Goal: Communication & Community: Answer question/provide support

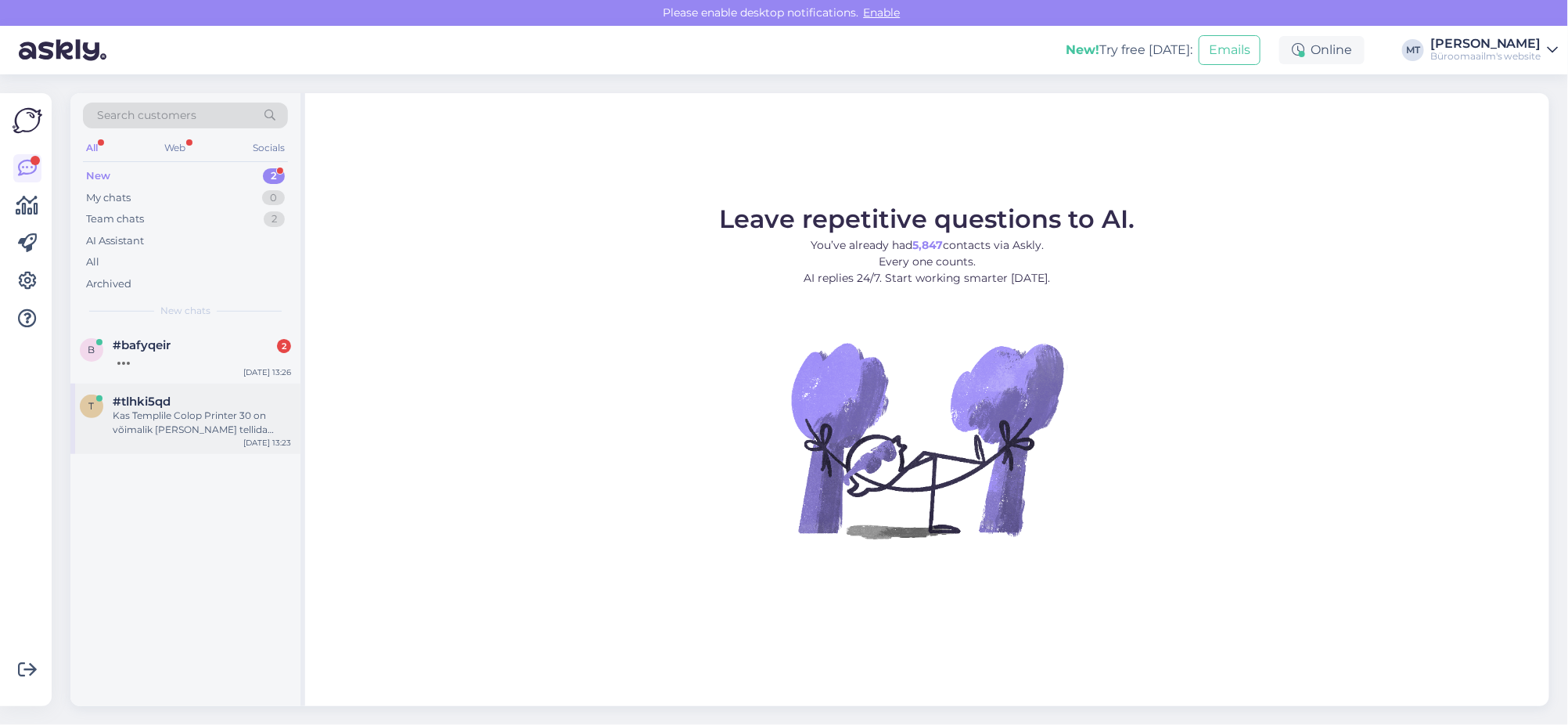
click at [162, 421] on div "Kas Templile Colop Printer 30 on võimalik [PERSON_NAME] tellida [DEMOGRAPHIC_DA…" at bounding box center [202, 422] width 179 height 28
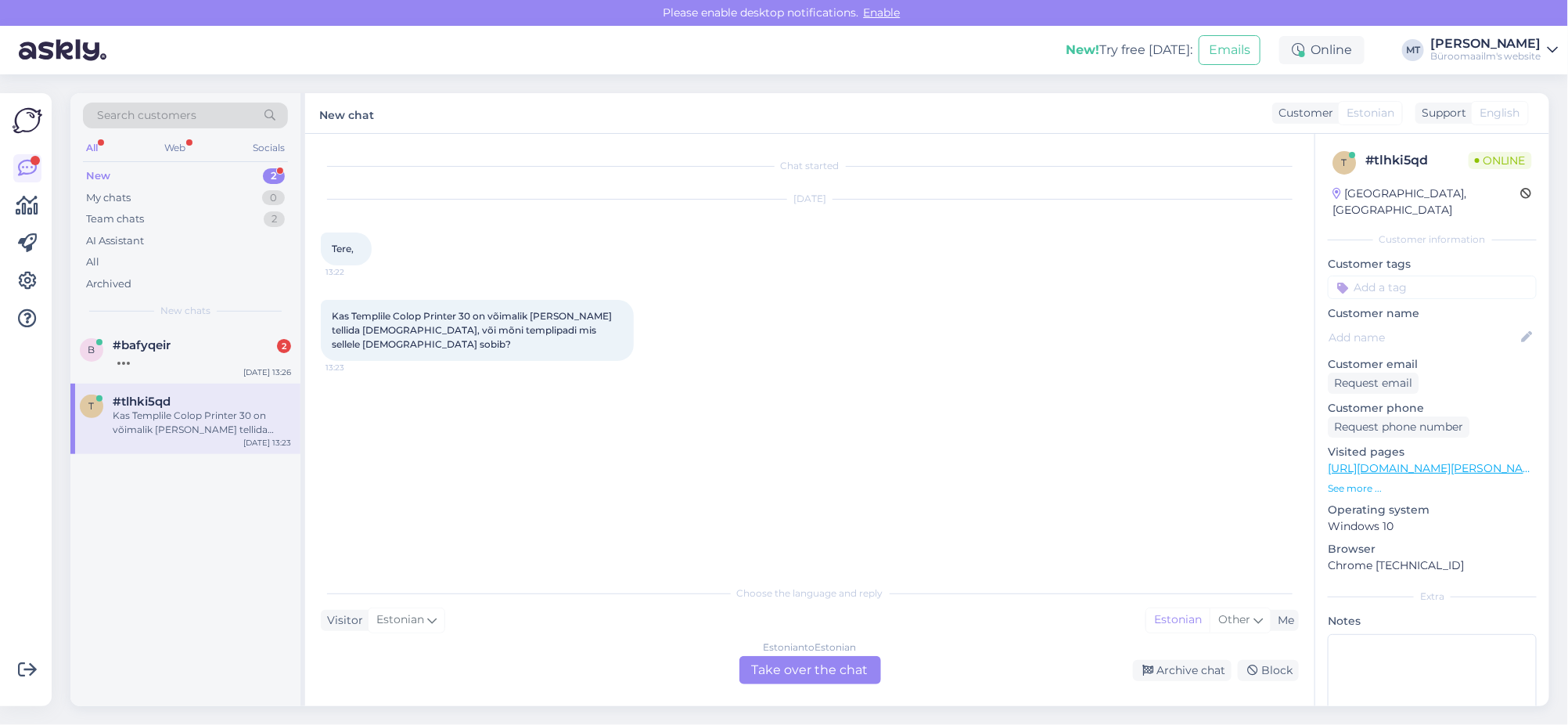
click at [815, 671] on div "Estonian to Estonian Take over the chat" at bounding box center [810, 670] width 142 height 28
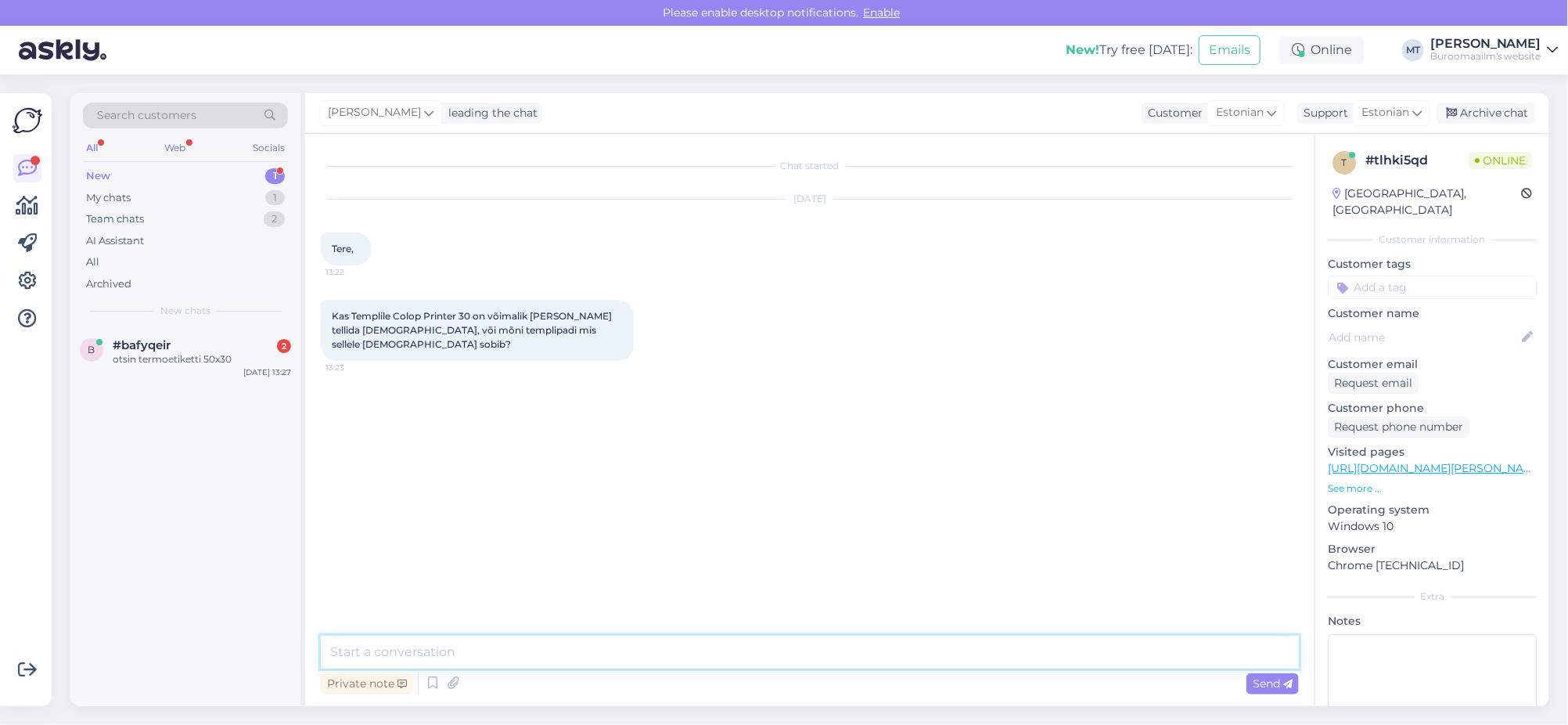
click at [412, 661] on textarea at bounding box center [809, 652] width 978 height 33
paste textarea "https://www.byroomaailm.ee/catalogsearch/result/?q=templiv%C3%A4rv"
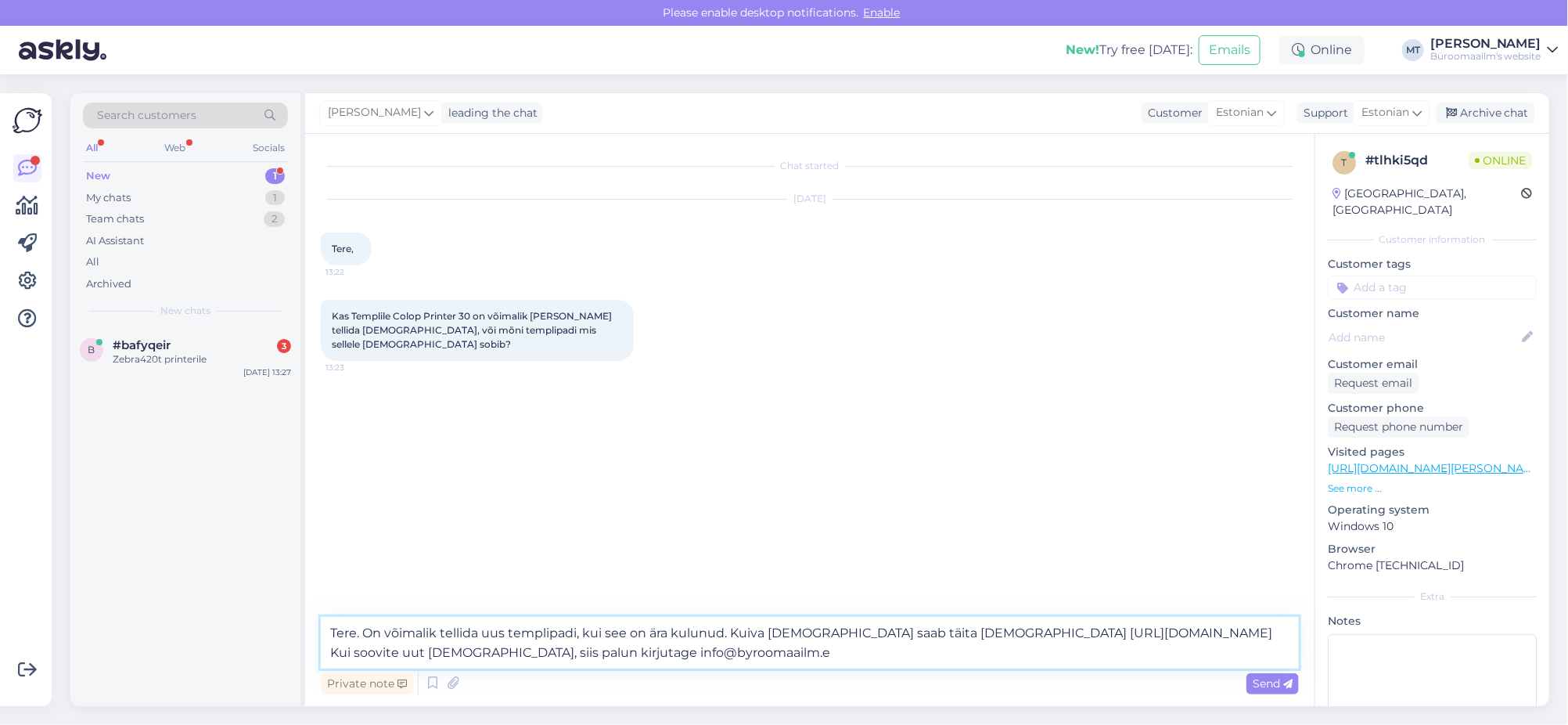
type textarea "Tere. On võimalik tellida uus templipadi, kui see on ära kulunud. Kuiva templip…"
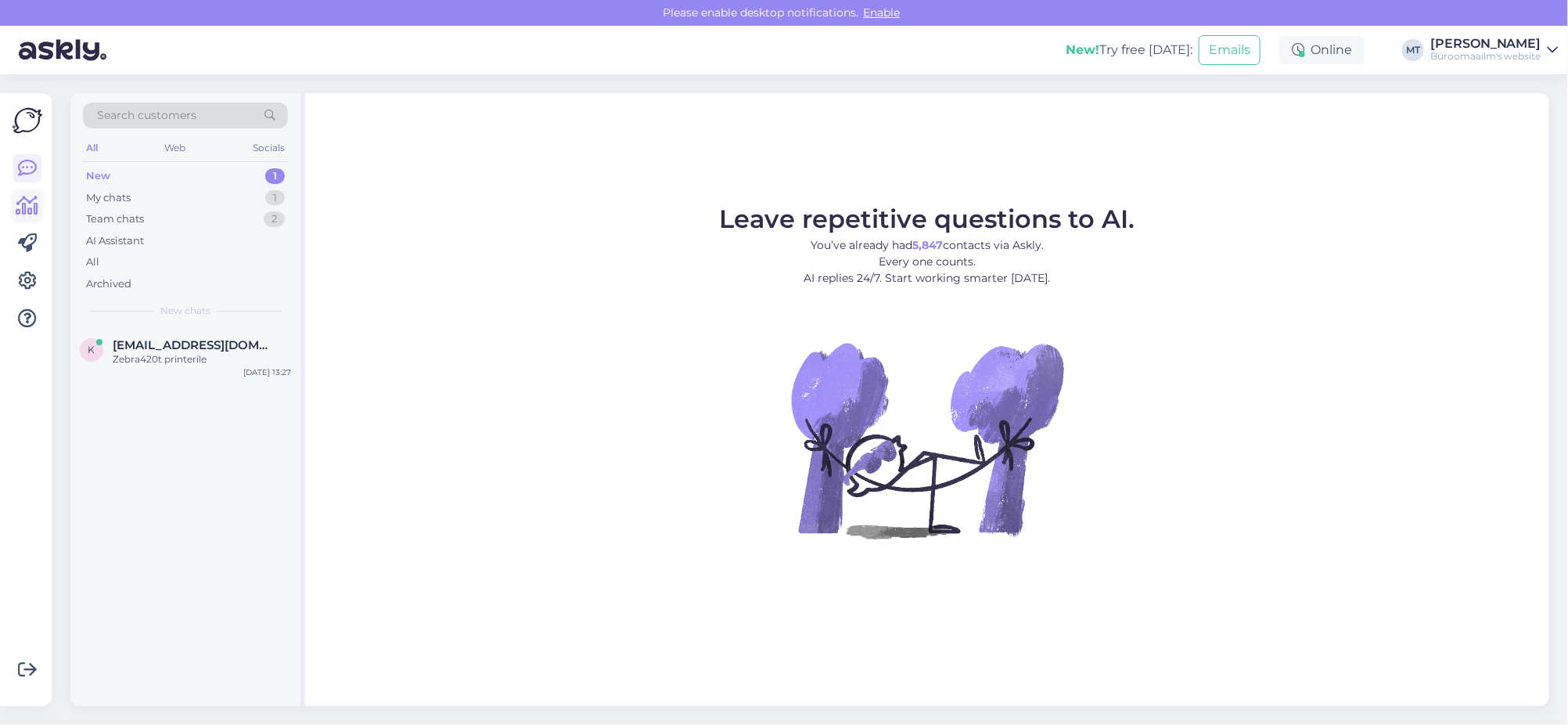
click at [18, 208] on icon at bounding box center [27, 205] width 22 height 18
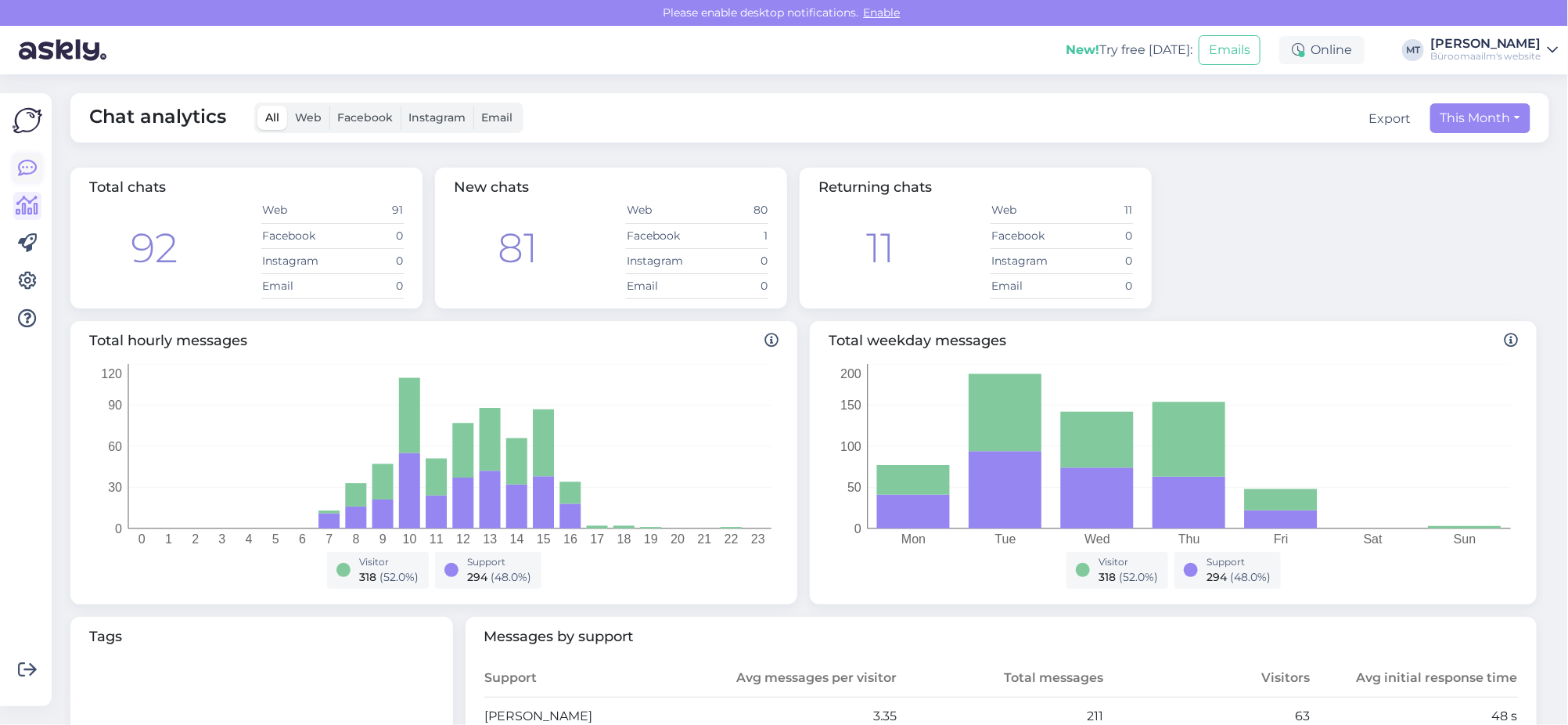
click at [14, 169] on link at bounding box center [27, 168] width 28 height 28
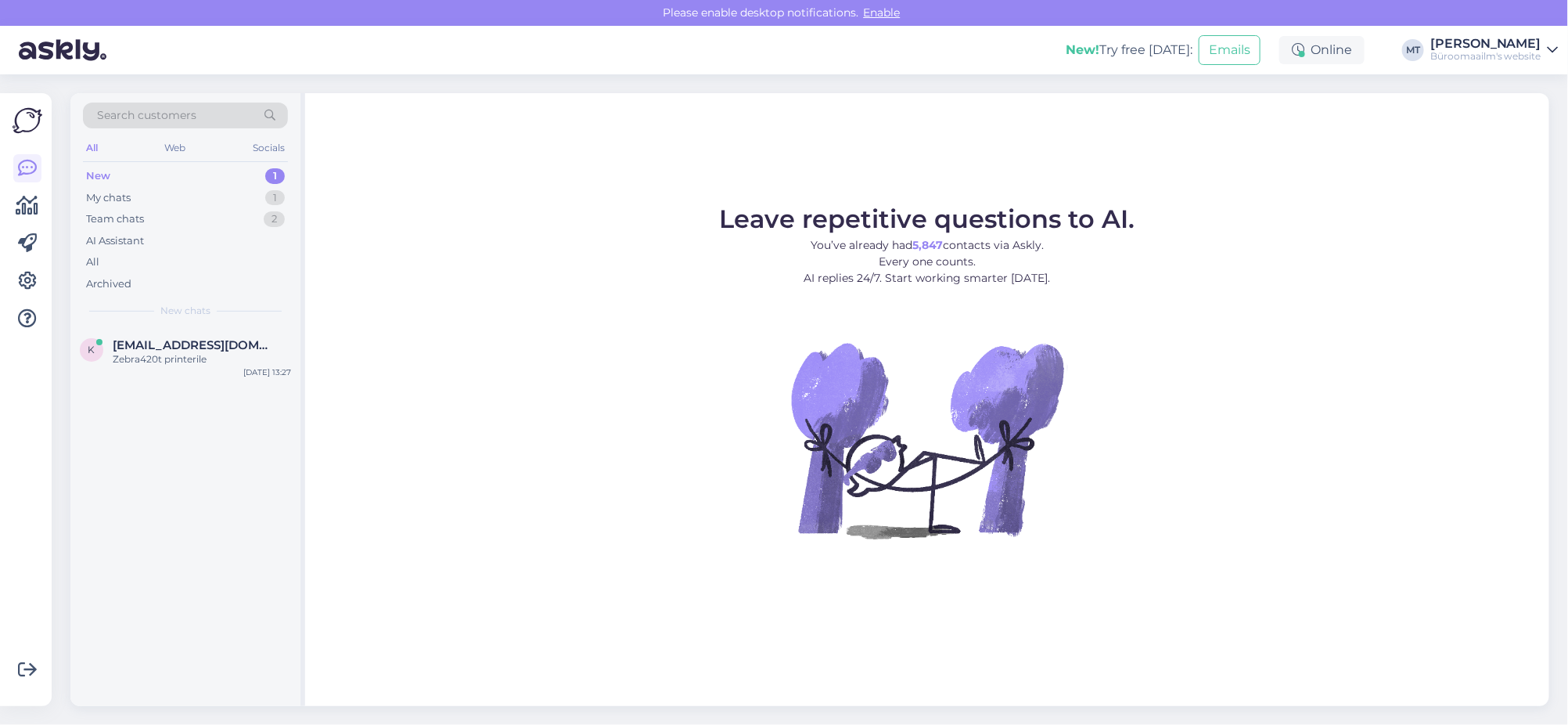
click at [98, 175] on div "New" at bounding box center [98, 176] width 24 height 16
click at [138, 345] on span "[EMAIL_ADDRESS][DOMAIN_NAME]" at bounding box center [194, 345] width 163 height 14
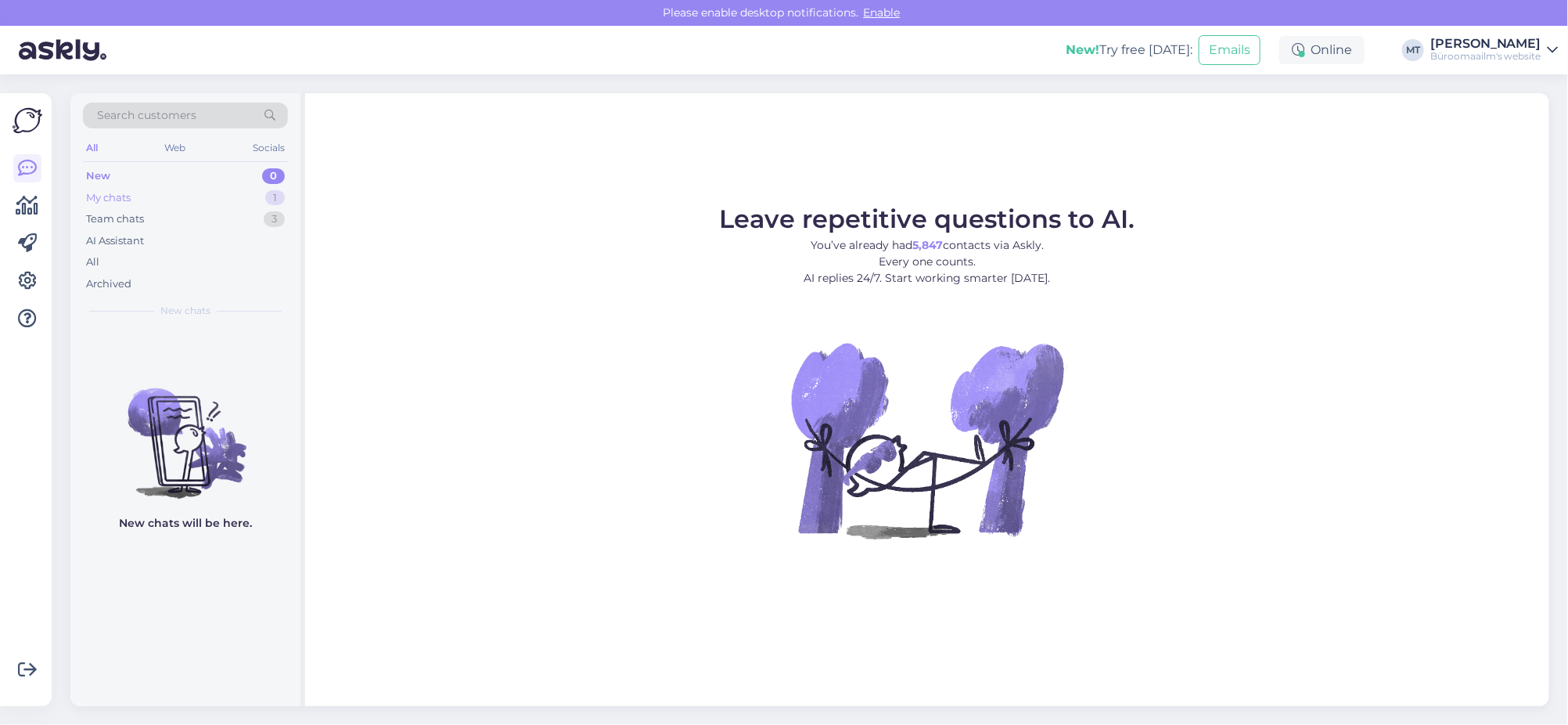
click at [104, 193] on div "My chats" at bounding box center [109, 198] width 45 height 16
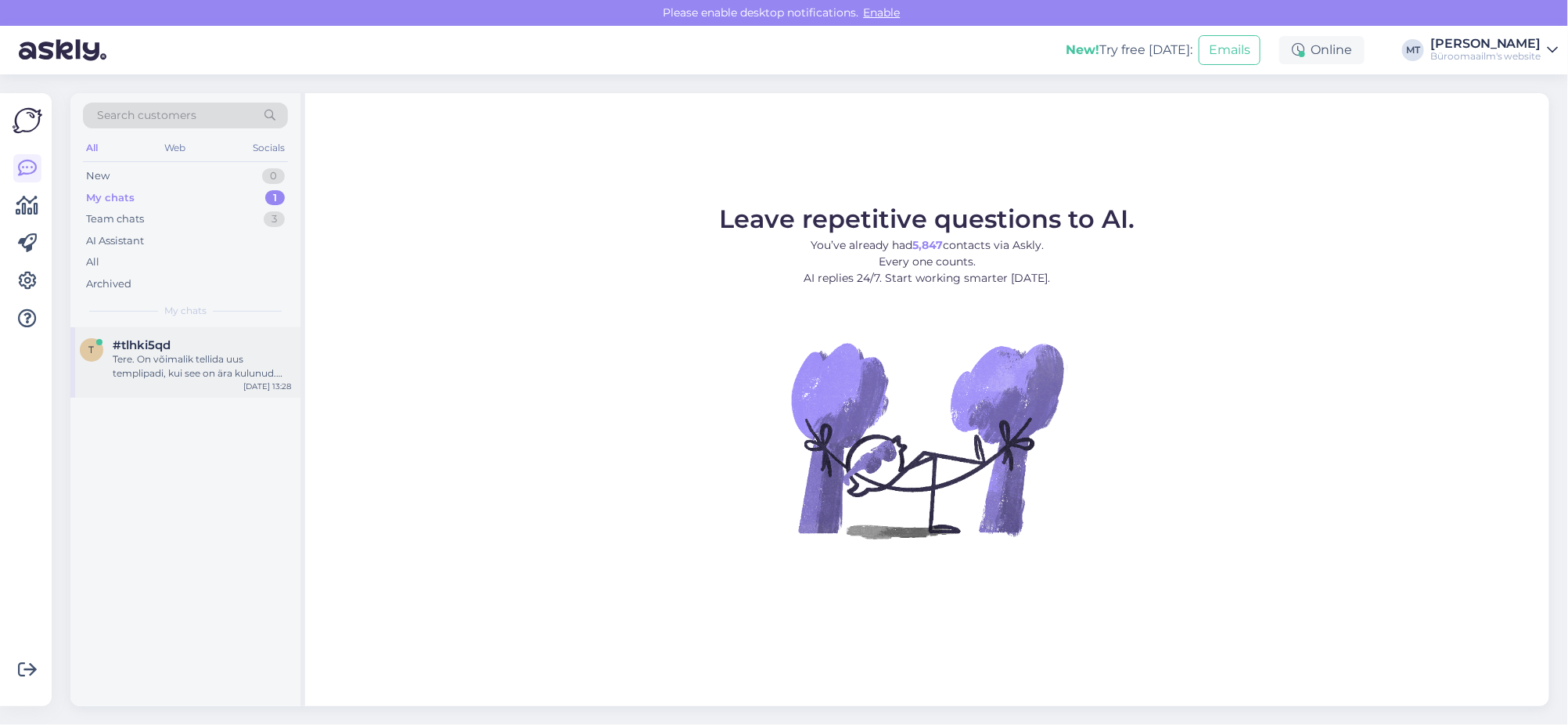
click at [151, 360] on div "Tere. On võimalik tellida uus templipadi, kui see on ära kulunud. Kuiva templip…" at bounding box center [202, 365] width 179 height 28
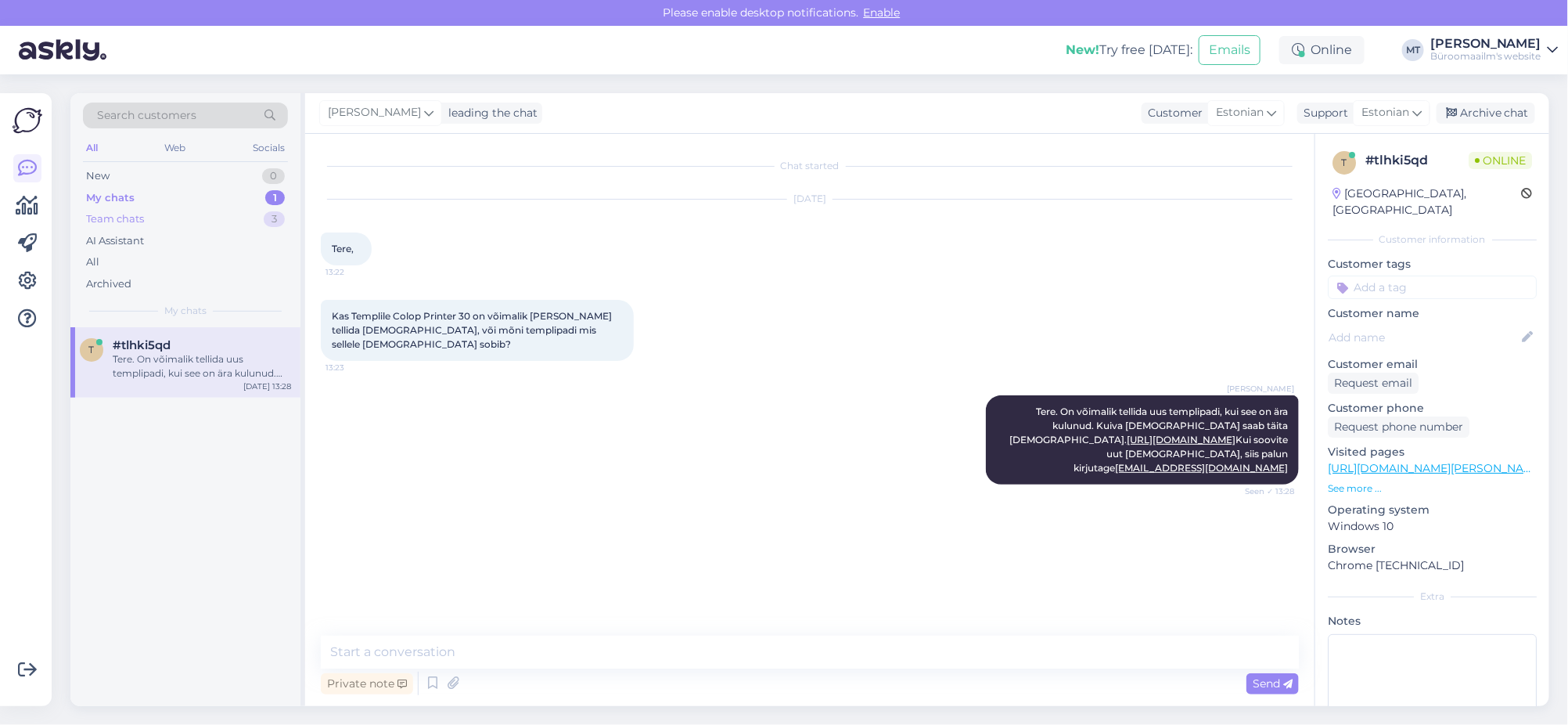
click at [103, 220] on div "Team chats" at bounding box center [116, 219] width 58 height 16
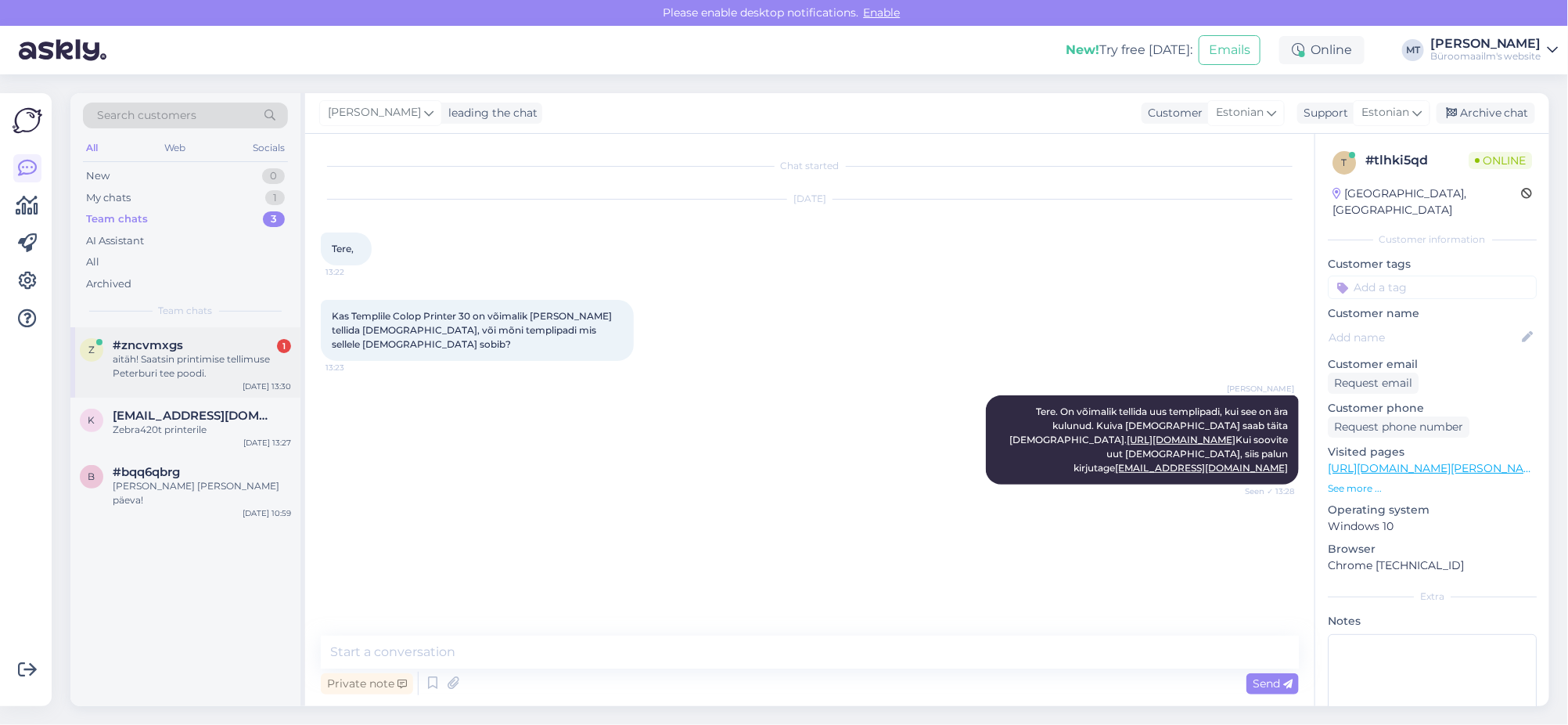
click at [130, 348] on span "#zncvmxgs" at bounding box center [148, 345] width 70 height 14
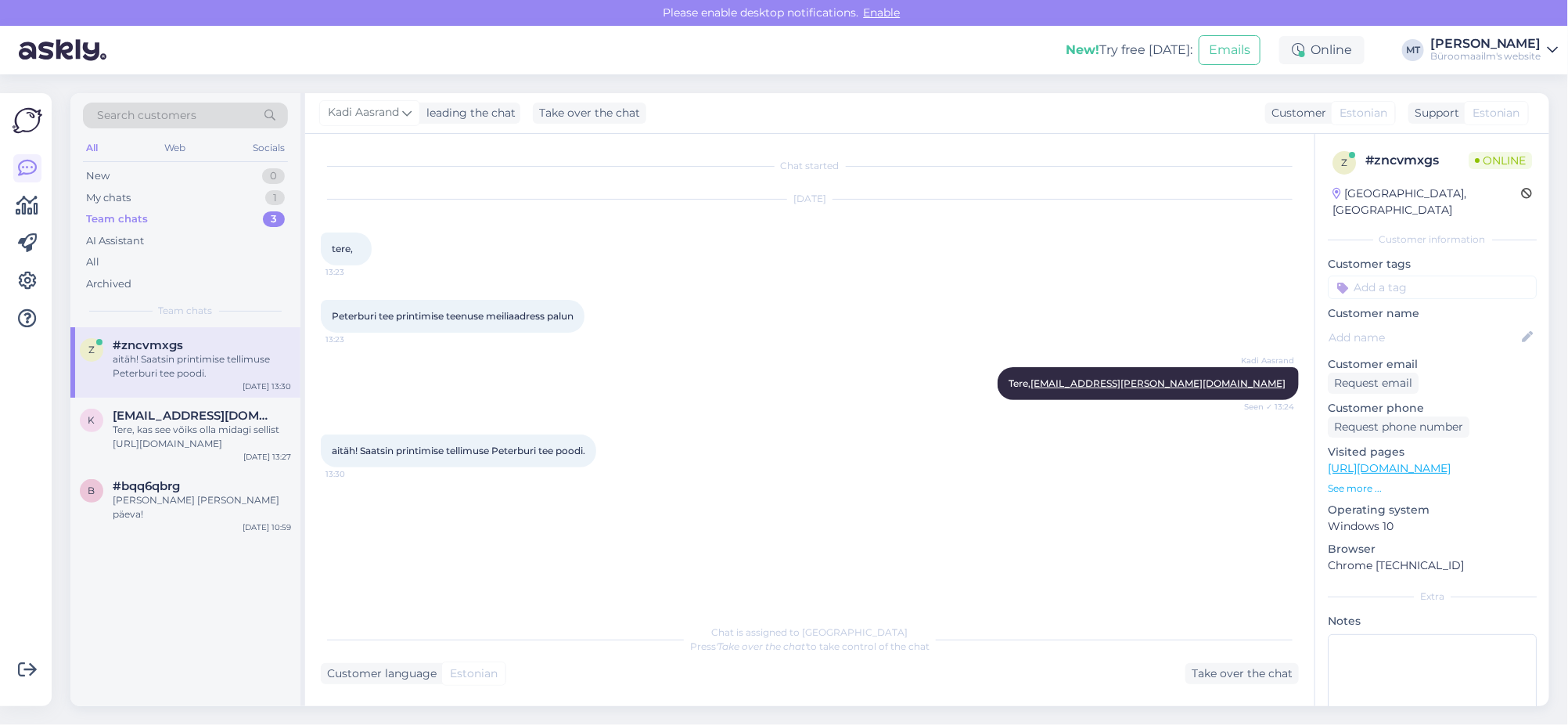
click at [198, 364] on div "aitäh! Saatsin printimise tellimuse Peterburi tee poodi." at bounding box center [202, 365] width 179 height 28
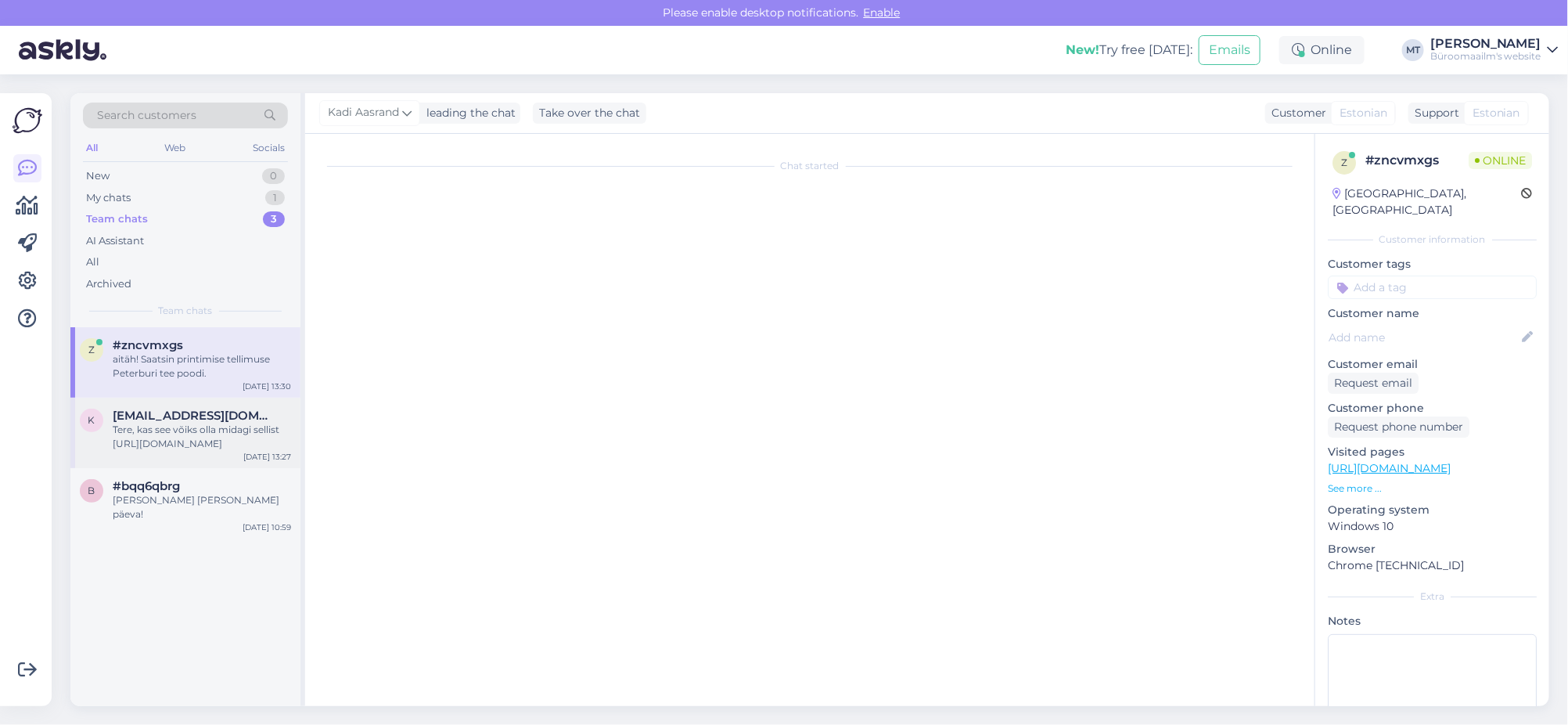
click at [196, 445] on div "Tere, kas see võiks olla midagi sellist https://www.byroomaailm.ee/termoetikett…" at bounding box center [202, 436] width 179 height 28
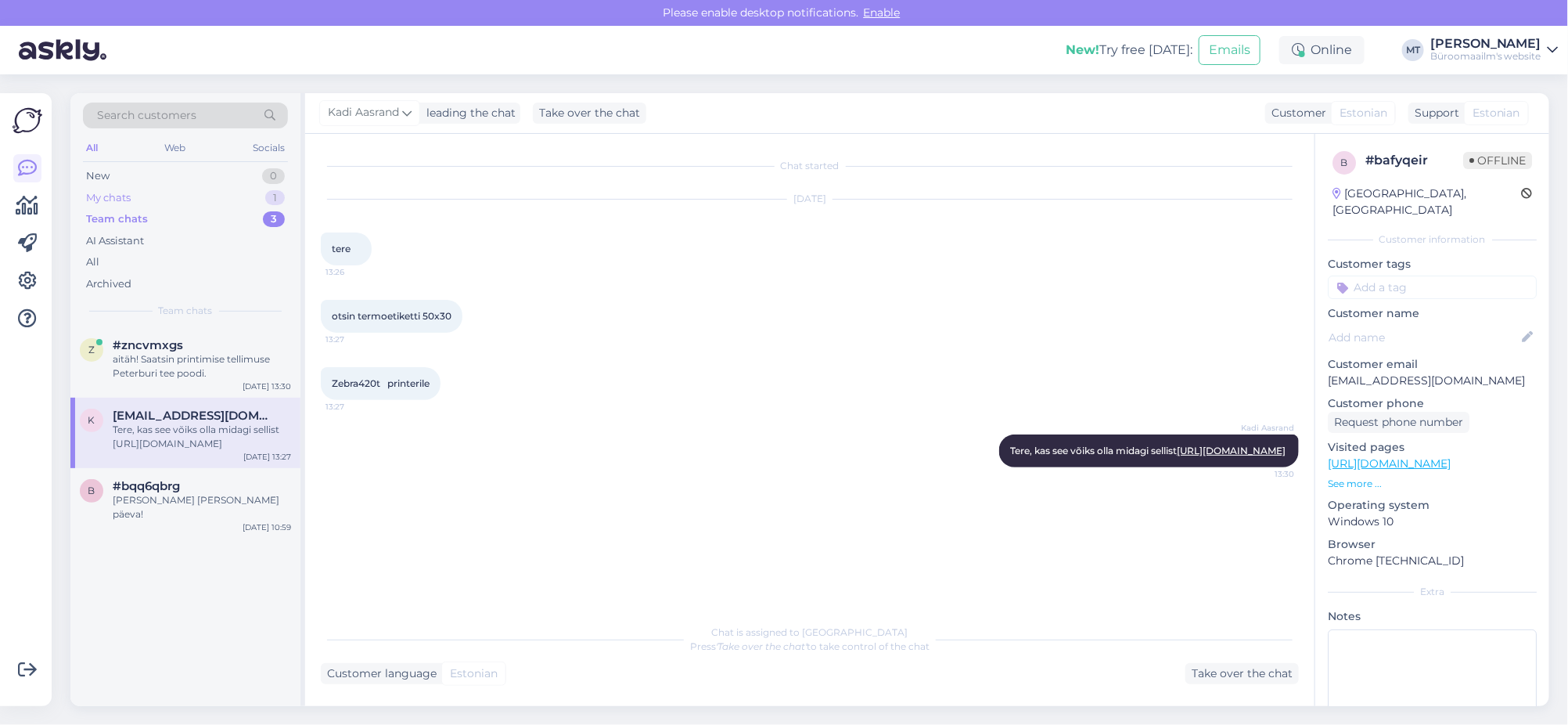
click at [110, 197] on div "My chats" at bounding box center [109, 198] width 45 height 16
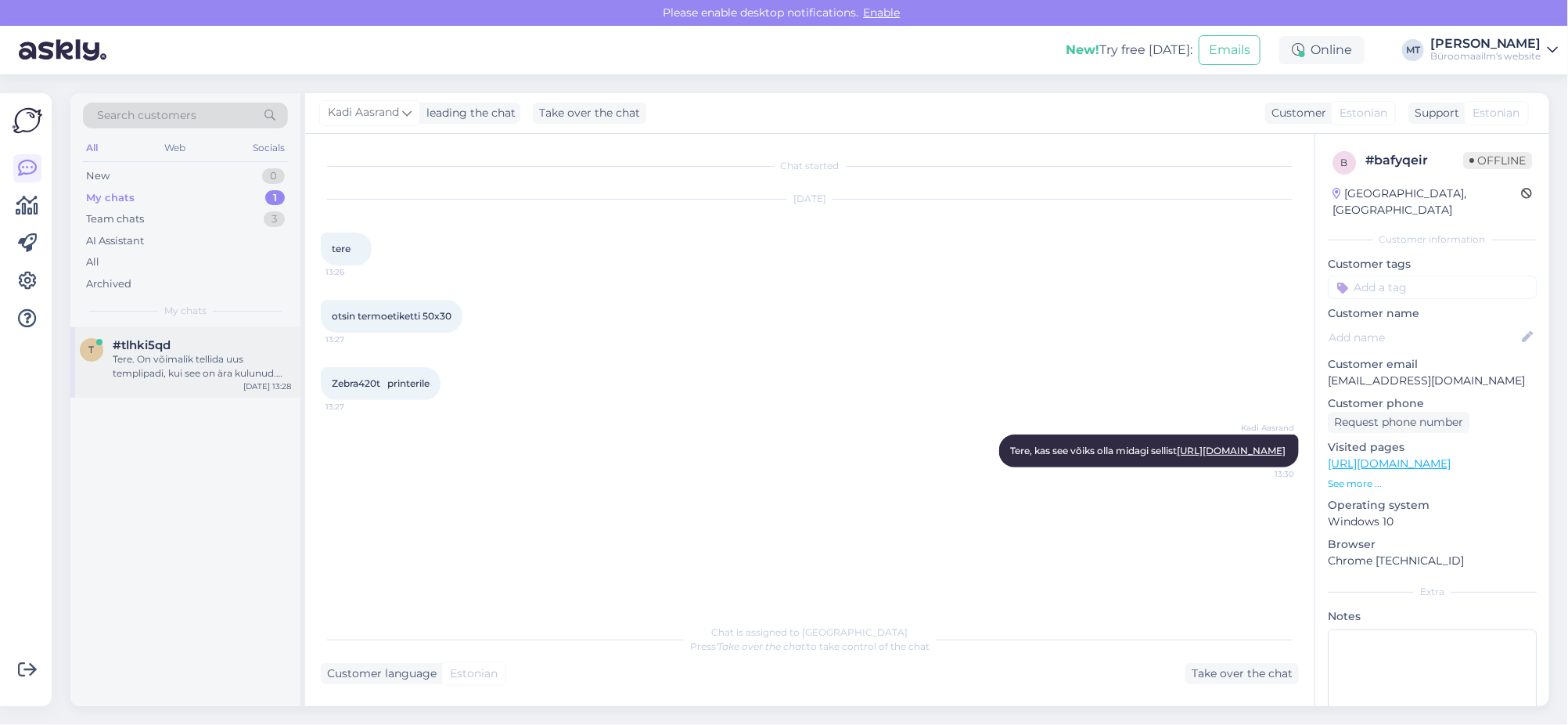
click at [187, 371] on div "Tere. On võimalik tellida uus templipadi, kui see on ära kulunud. Kuiva templip…" at bounding box center [202, 365] width 179 height 28
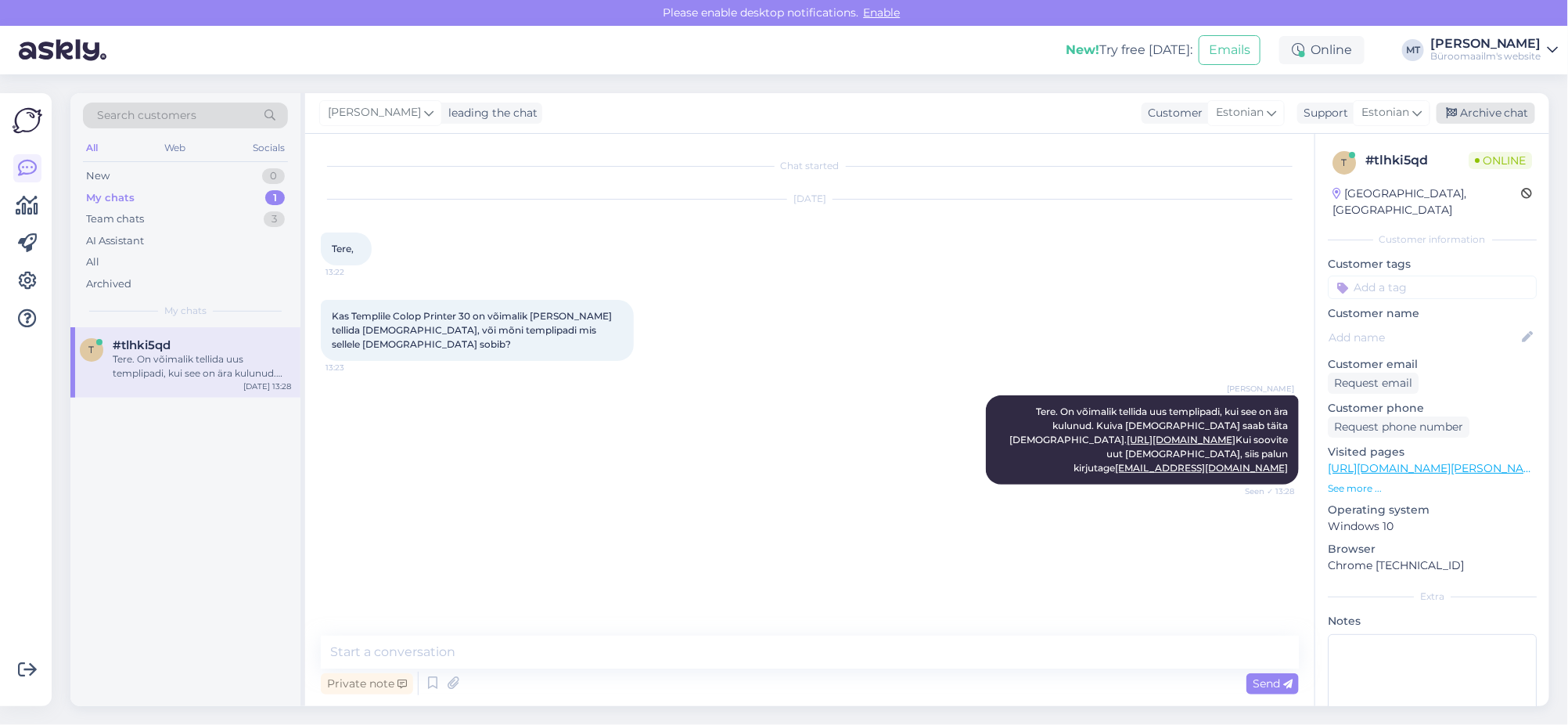
click at [1487, 115] on div "Archive chat" at bounding box center [1485, 114] width 98 height 21
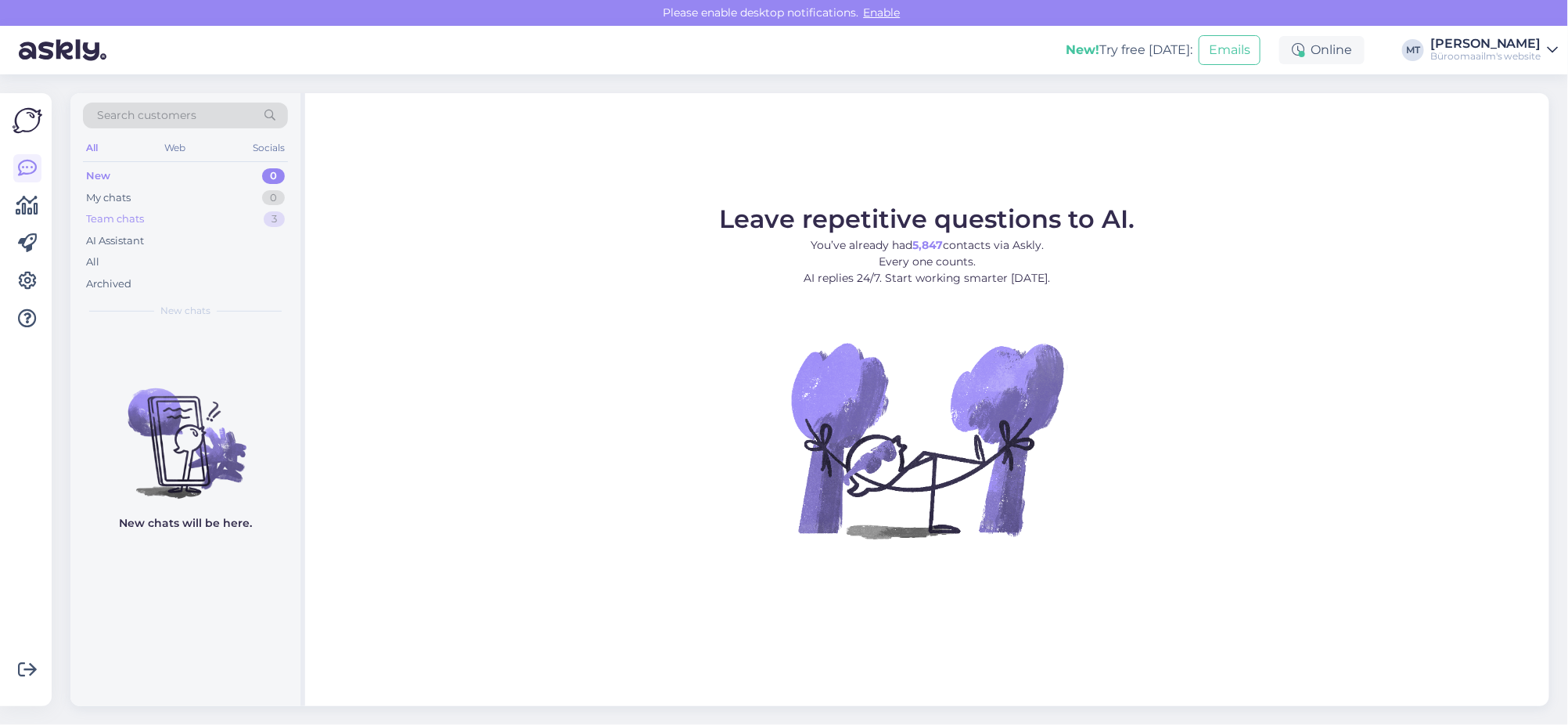
click at [101, 220] on div "Team chats" at bounding box center [116, 219] width 58 height 16
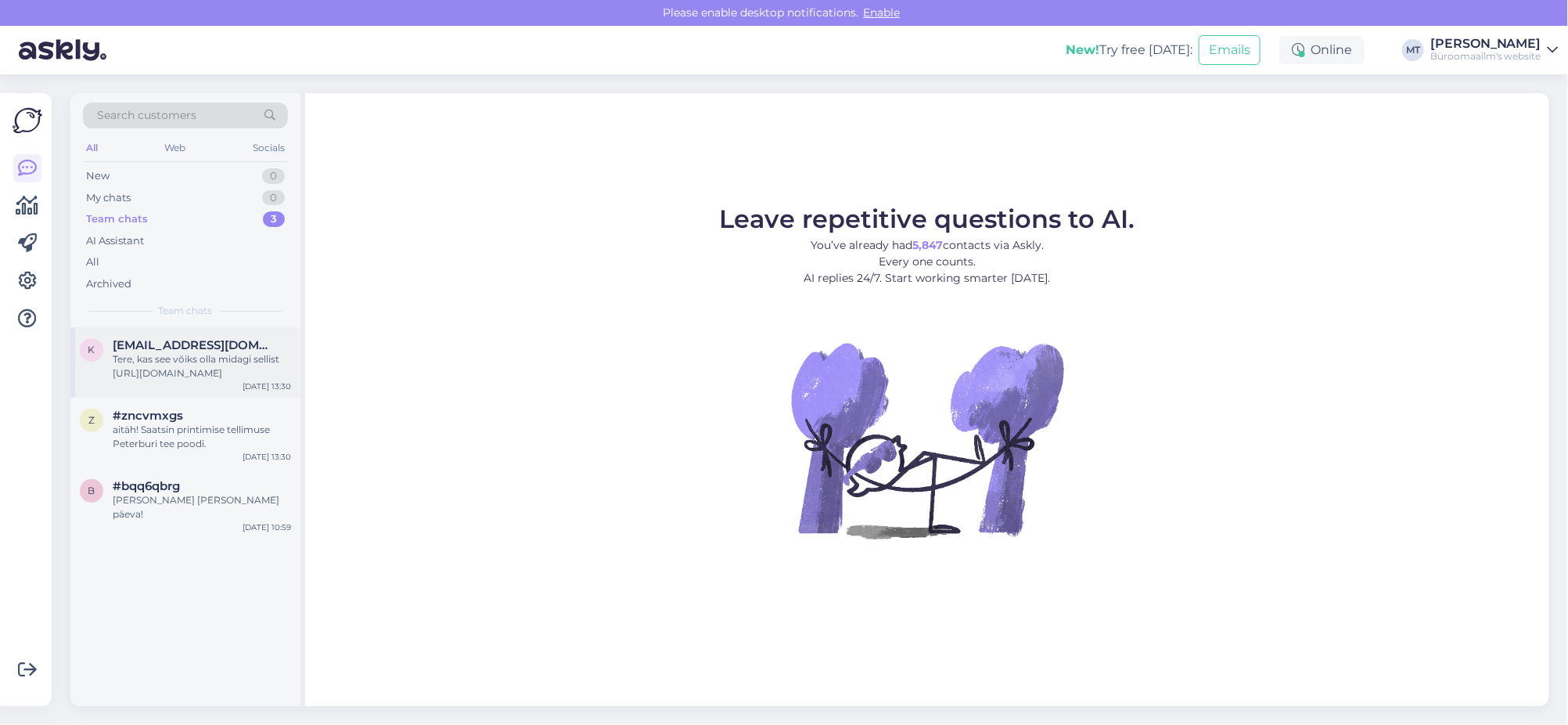
click at [146, 349] on span "[EMAIL_ADDRESS][DOMAIN_NAME]" at bounding box center [194, 345] width 163 height 14
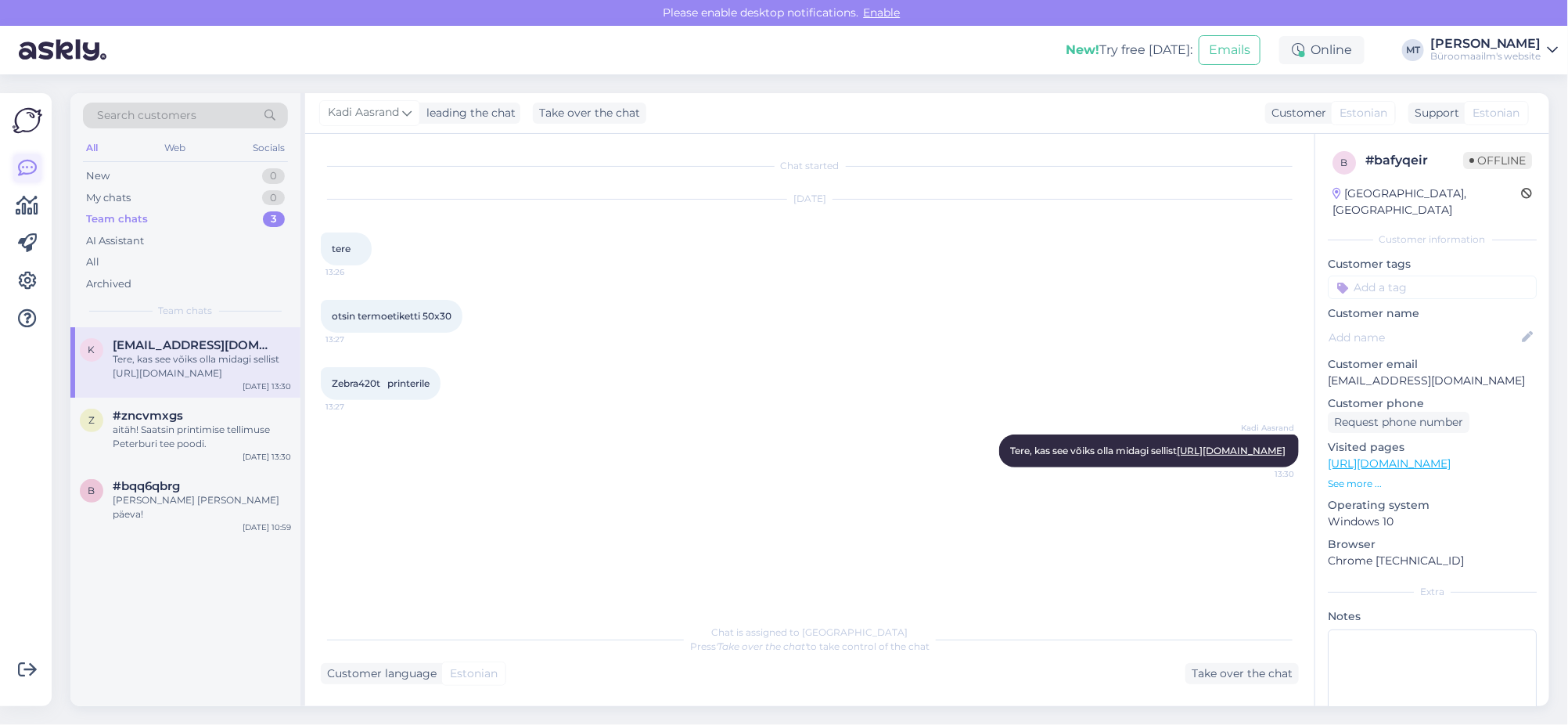
click at [26, 162] on icon at bounding box center [27, 168] width 18 height 18
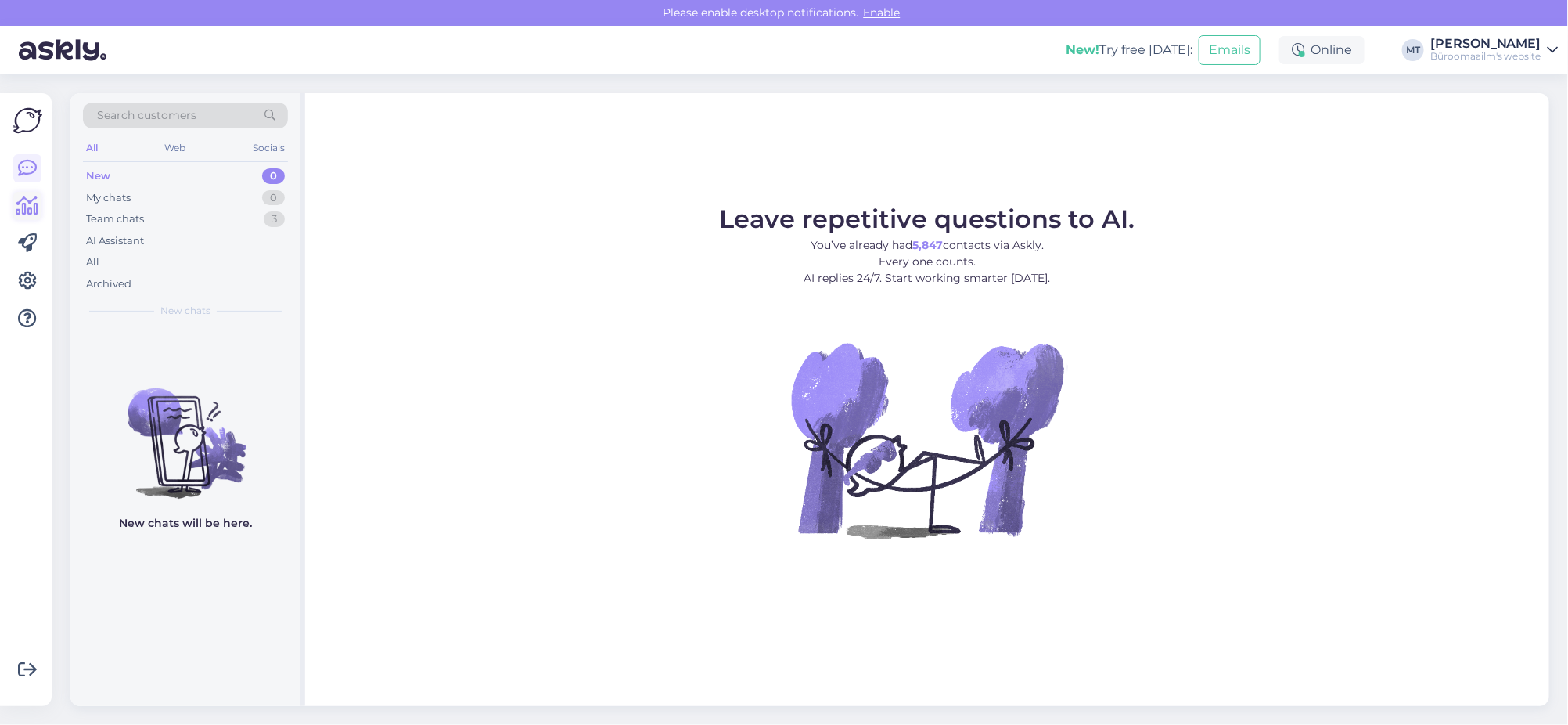
click at [22, 203] on icon at bounding box center [27, 205] width 22 height 18
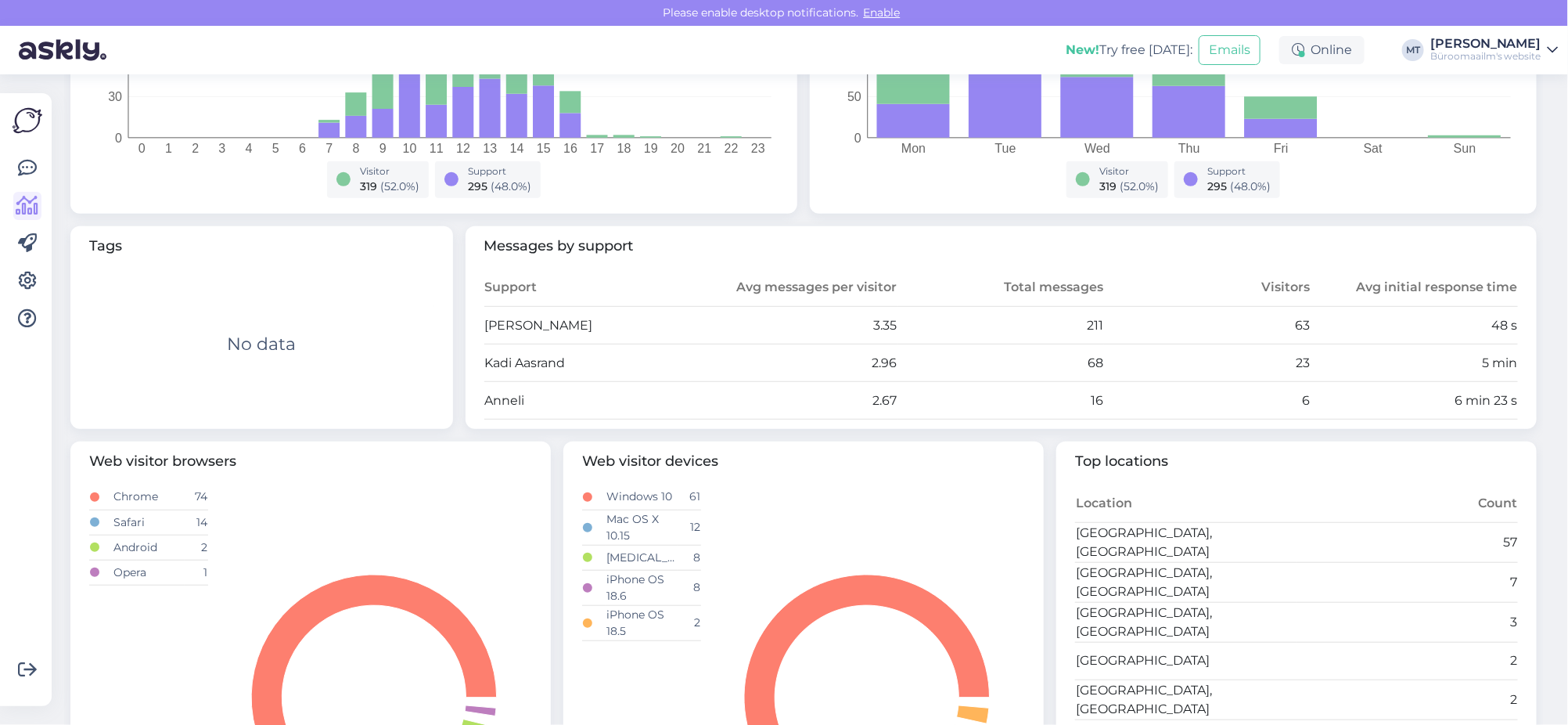
scroll to position [293, 0]
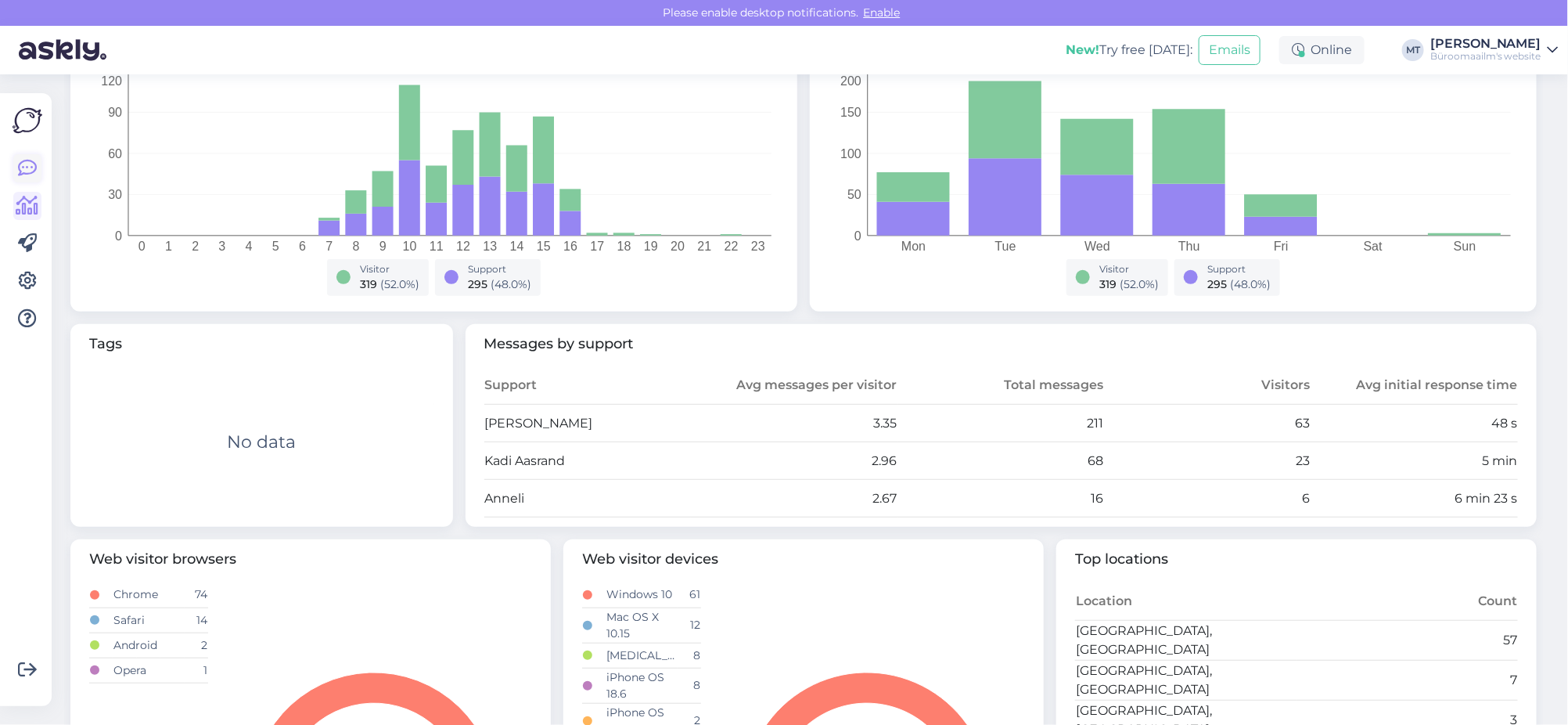
click at [34, 171] on icon at bounding box center [27, 168] width 18 height 18
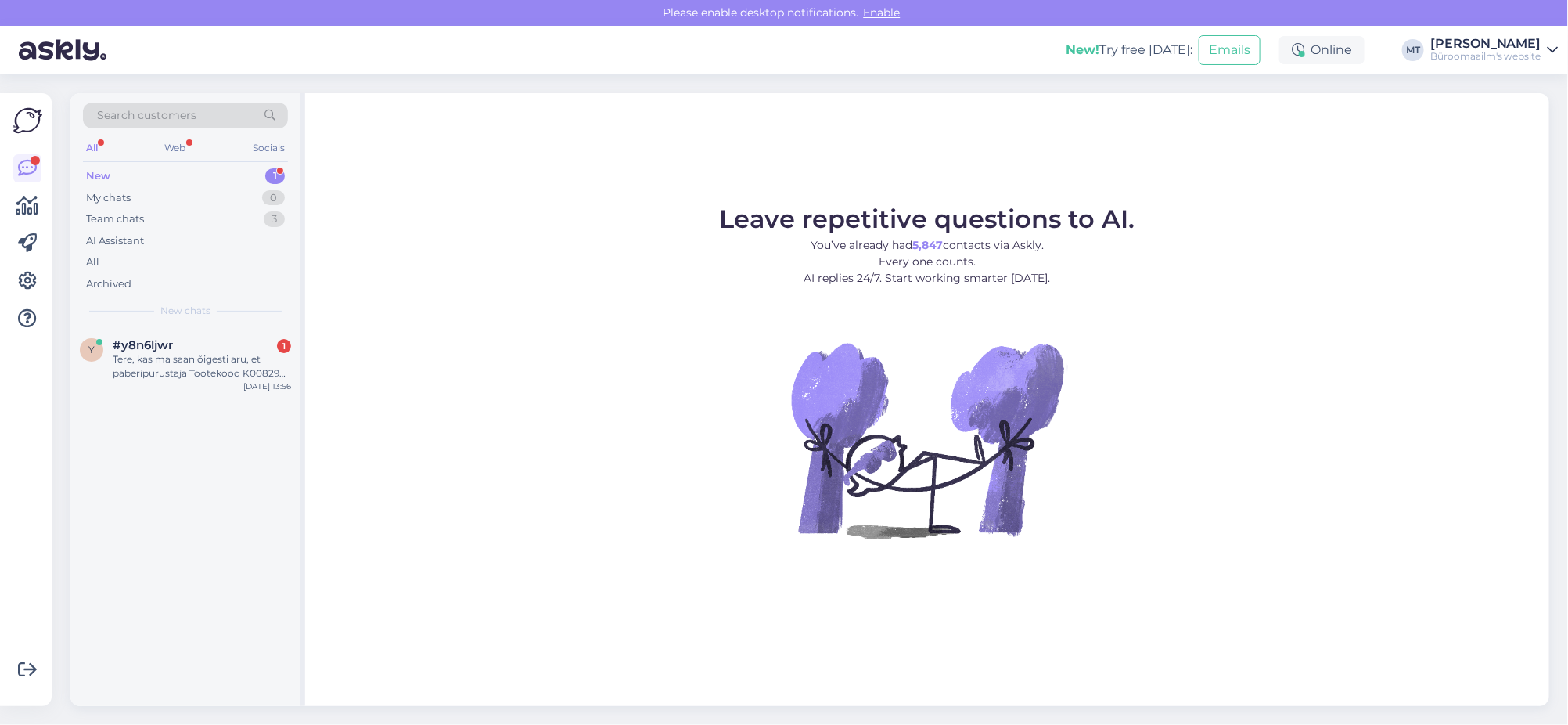
click at [88, 171] on div "New" at bounding box center [98, 176] width 24 height 16
click at [115, 352] on div "Tere, kas ma saan õigesti aru, et paberipurustaja Tootekood K0082906 - purustad…" at bounding box center [202, 365] width 179 height 28
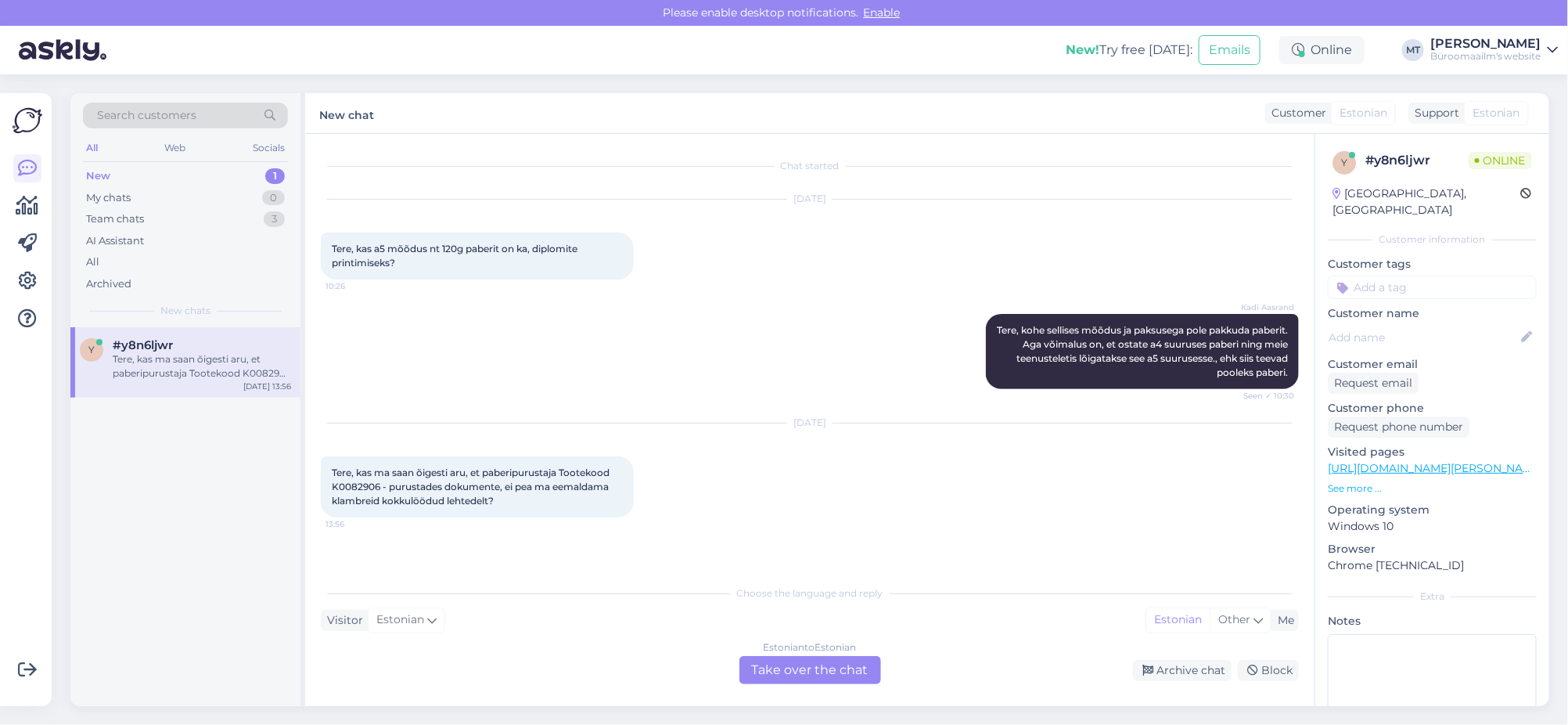
click at [355, 488] on span "Tere, kas ma saan õigesti aru, et paberipurustaja Tootekood K0082906 - purustad…" at bounding box center [472, 486] width 280 height 40
copy span "K0082906"
click at [812, 671] on div "Estonian to Estonian Take over the chat" at bounding box center [810, 670] width 142 height 28
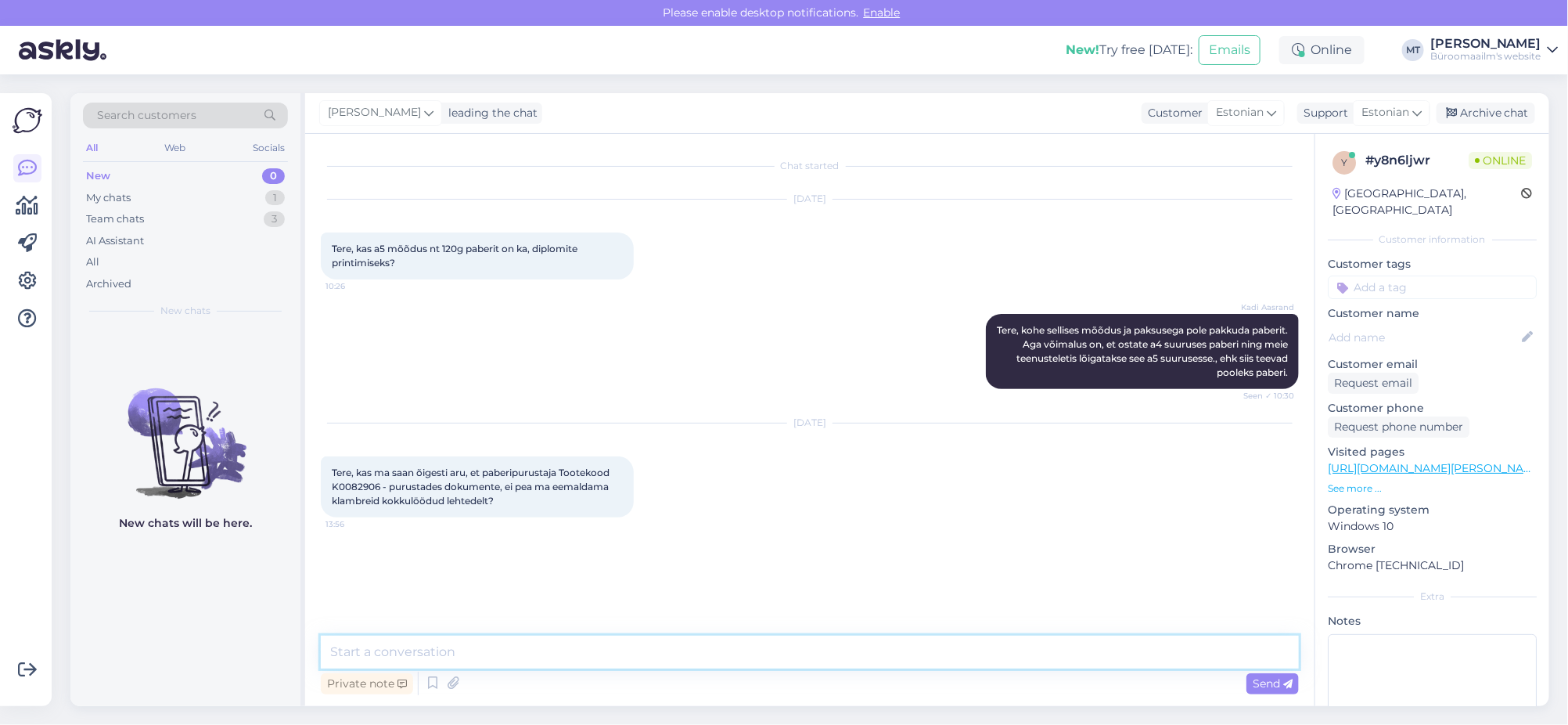
click at [460, 645] on textarea at bounding box center [809, 652] width 978 height 33
paste textarea "Purustab 80 g / m² A4 paber: 1–10 lehte"
click at [935, 651] on textarea "Tere. Ja ei pea klambreid eemaldama. Aga peate jälgima kogust, mida purustajass…" at bounding box center [809, 652] width 978 height 33
click at [1217, 648] on textarea "Tere. Ja ei pea klambreid eemaldama. Aga peate jälgima kogust, mida purustajass…" at bounding box center [809, 652] width 978 height 33
click at [418, 654] on textarea "Tere. Ja ei pea klambreid eemaldama. Aga peate jälgima kogust, mida purustajass…" at bounding box center [809, 652] width 978 height 33
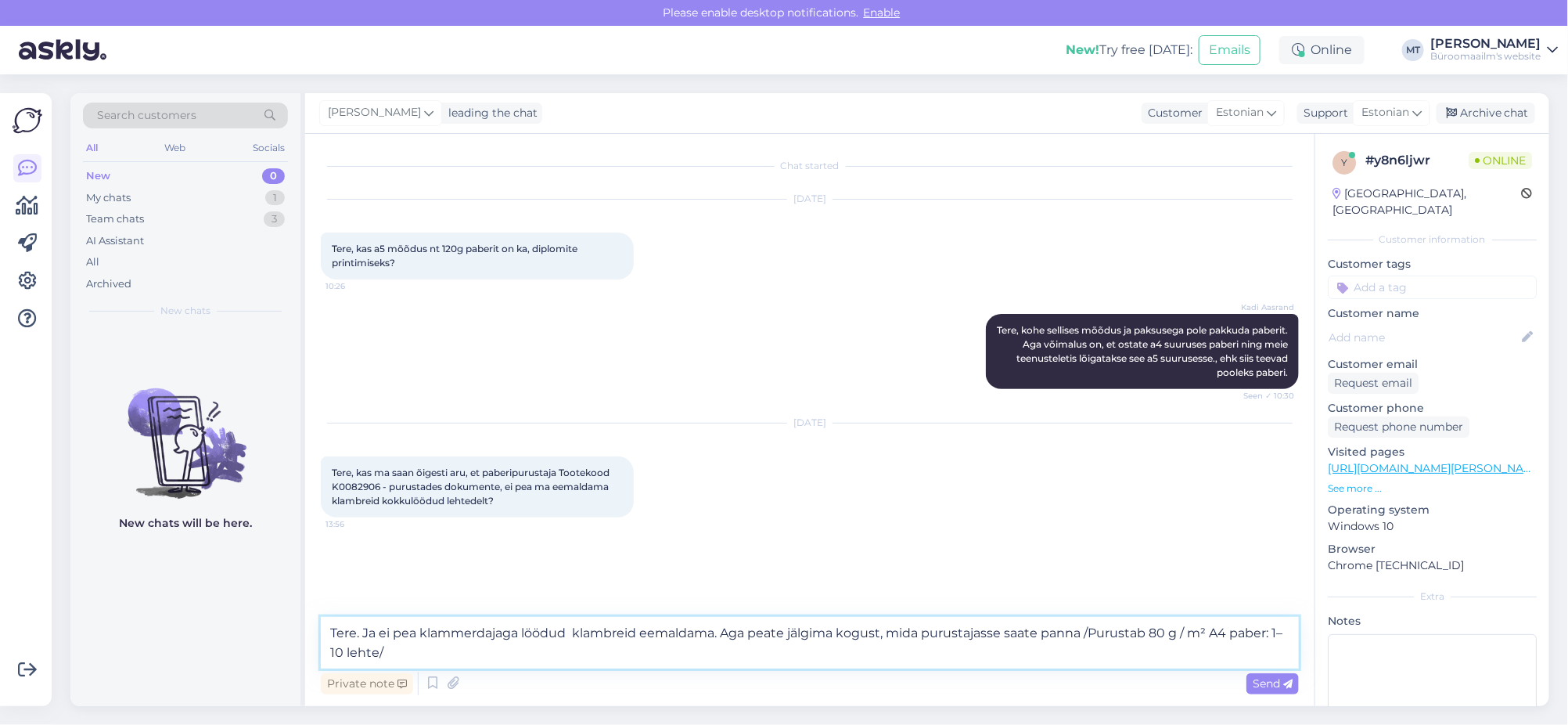
click at [374, 634] on textarea "Tere. Ja ei pea klammerdajaga löödud klambreid eemaldama. Aga peate jälgima kog…" at bounding box center [809, 642] width 978 height 52
type textarea "Tere. Jah ei pea klammerdajaga löödud klambreid eemaldama. Aga peate jälgima ko…"
click at [1262, 683] on span "Send" at bounding box center [1273, 683] width 40 height 14
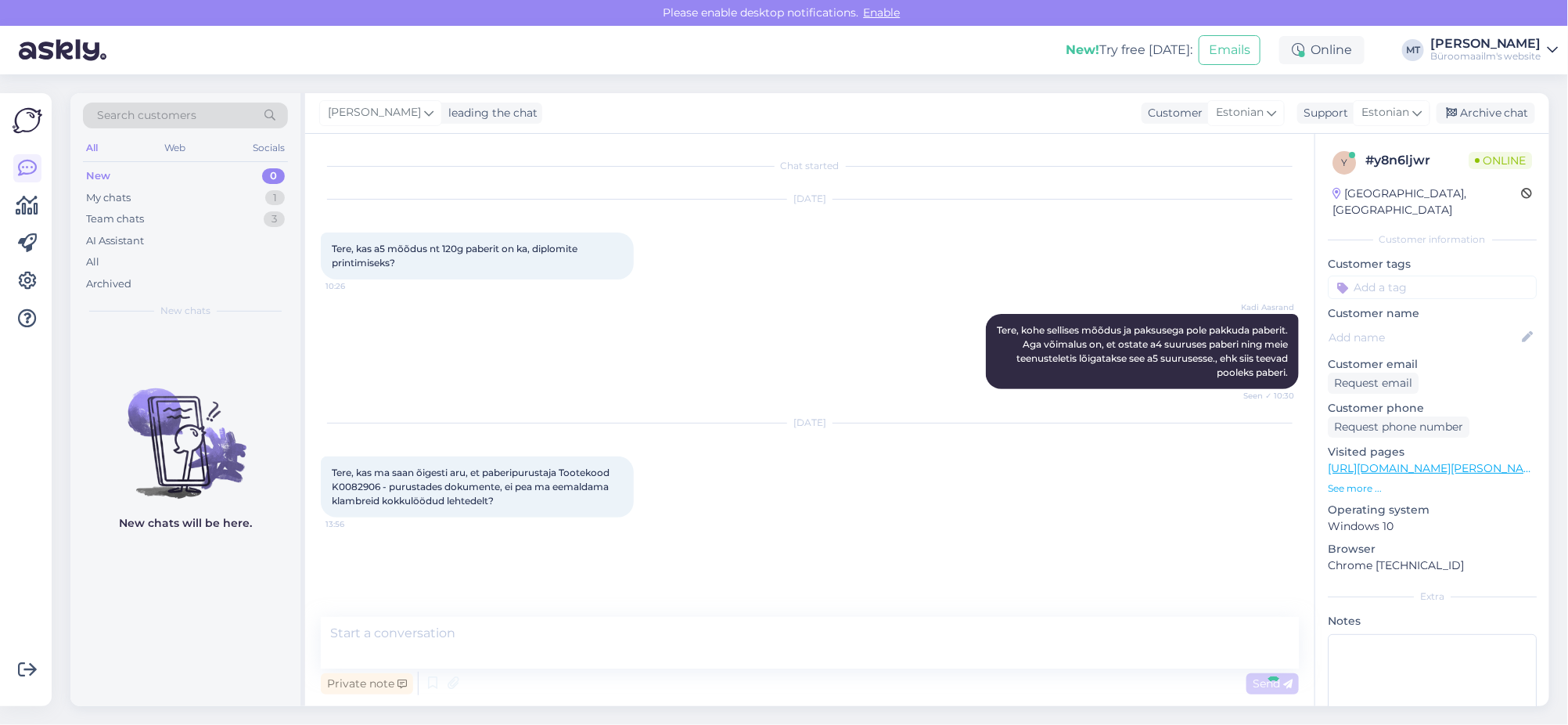
scroll to position [7, 0]
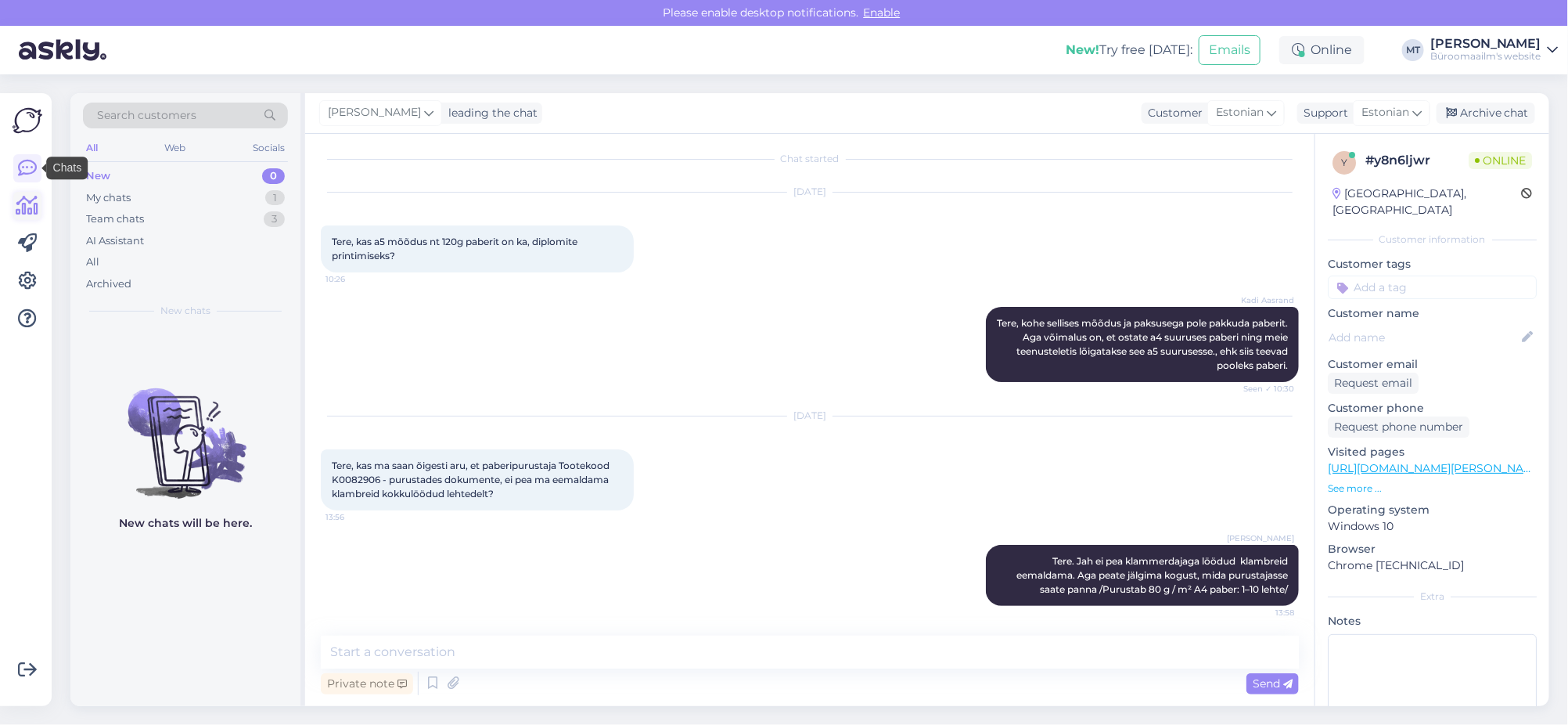
click at [38, 207] on icon at bounding box center [27, 205] width 22 height 18
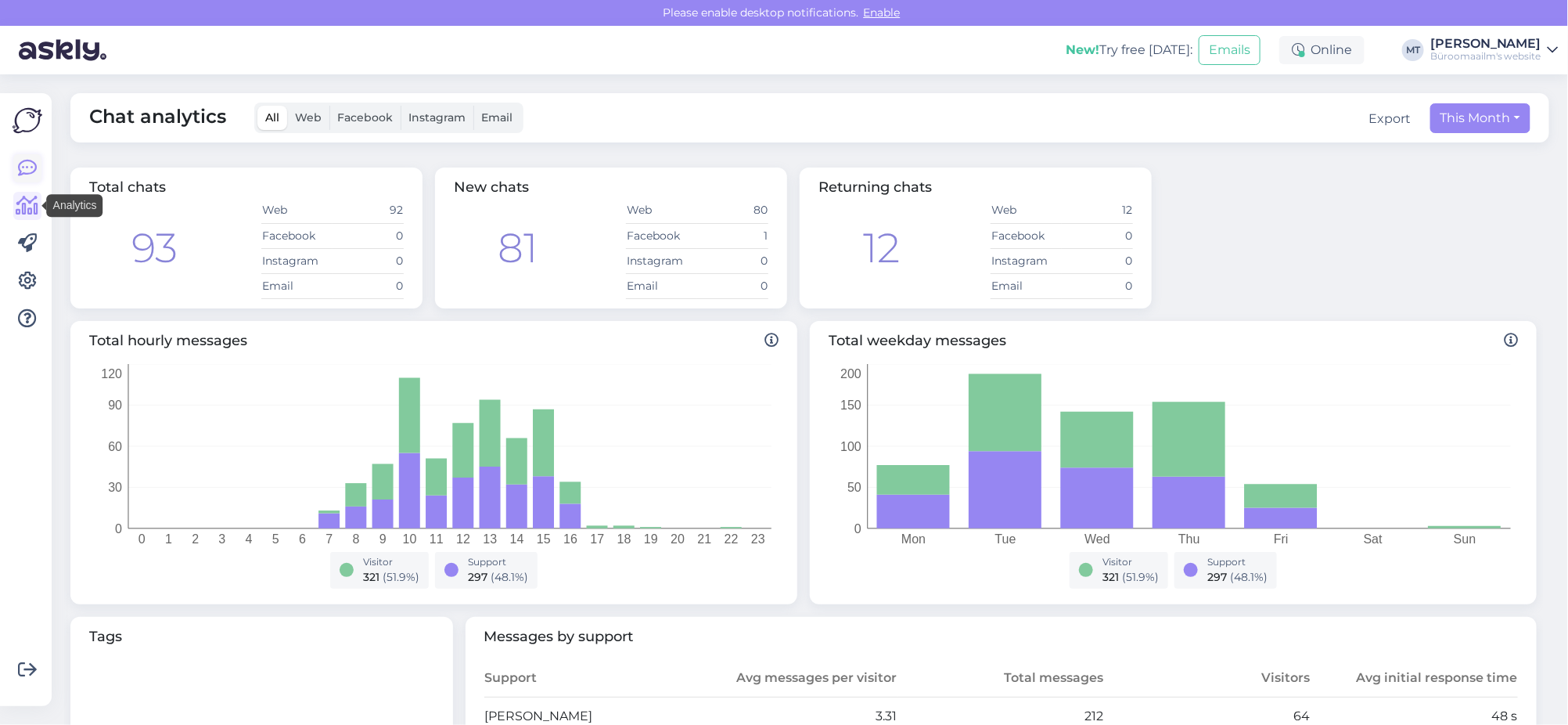
click at [20, 160] on icon at bounding box center [27, 168] width 18 height 18
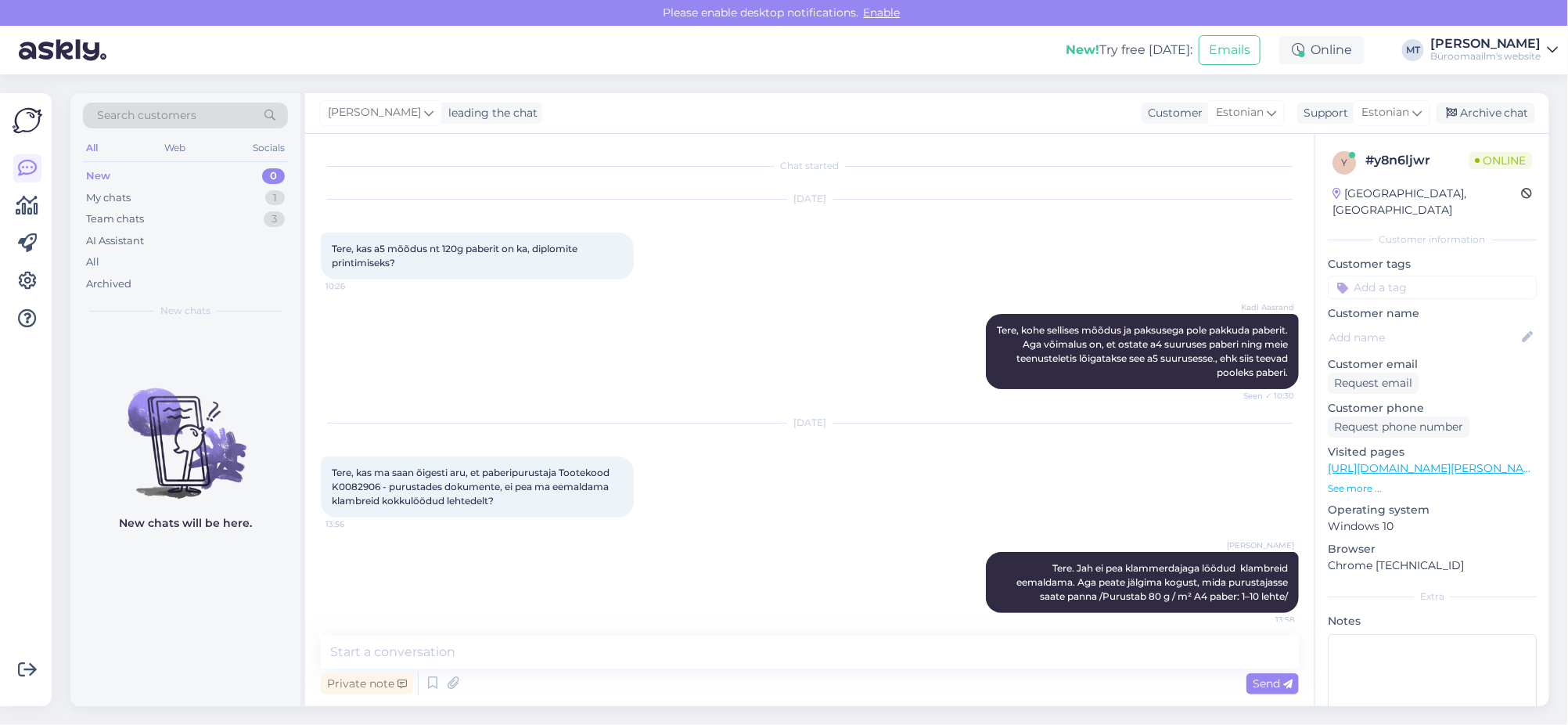
scroll to position [7, 0]
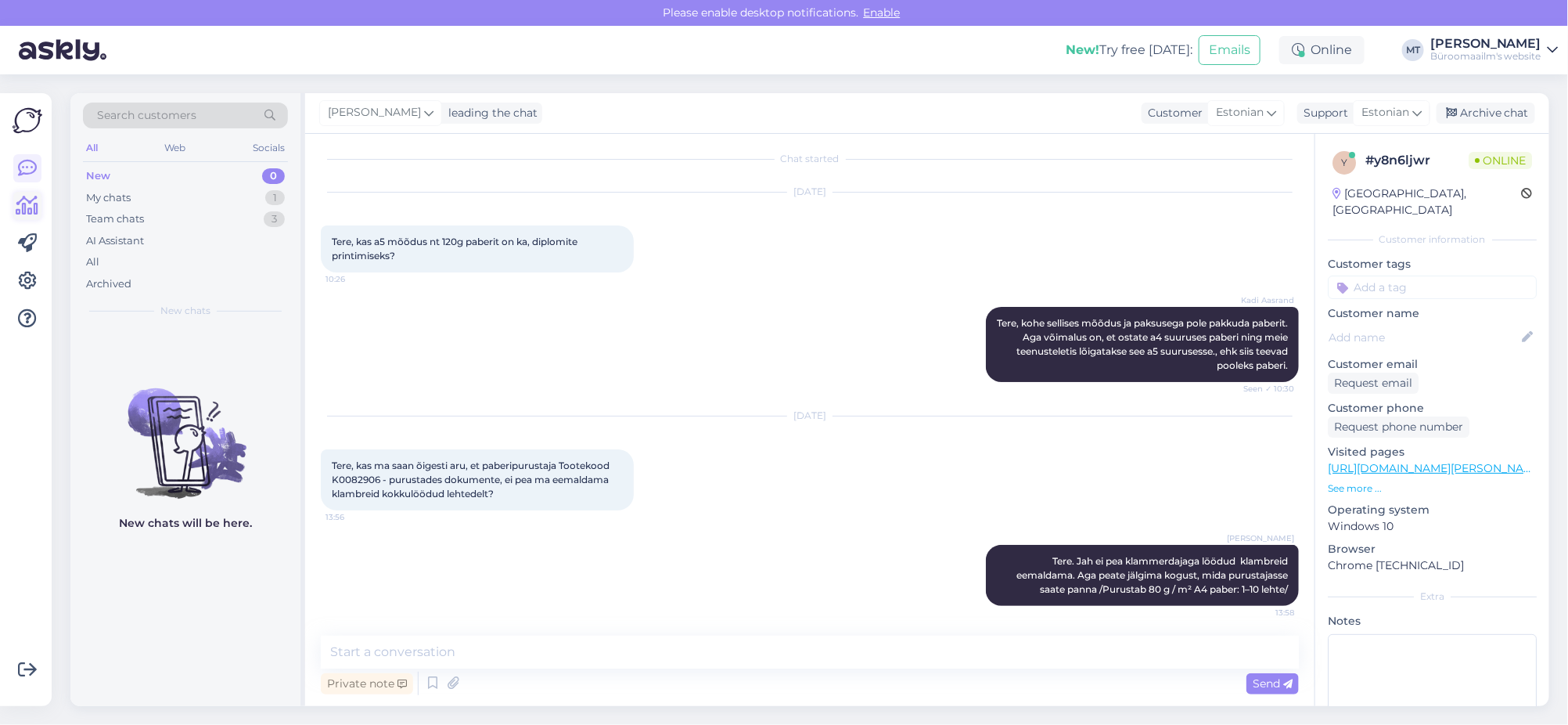
click at [26, 203] on icon at bounding box center [27, 205] width 22 height 18
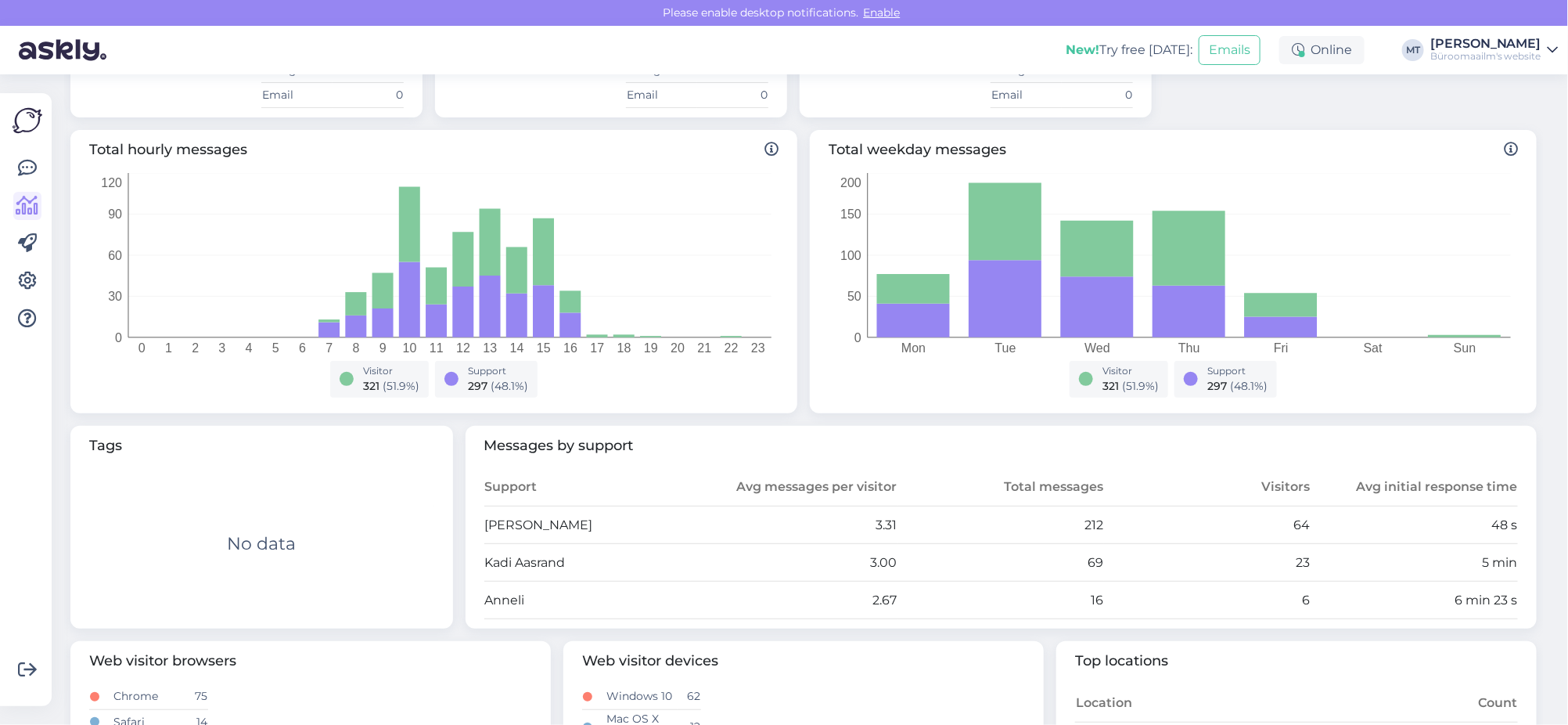
scroll to position [195, 0]
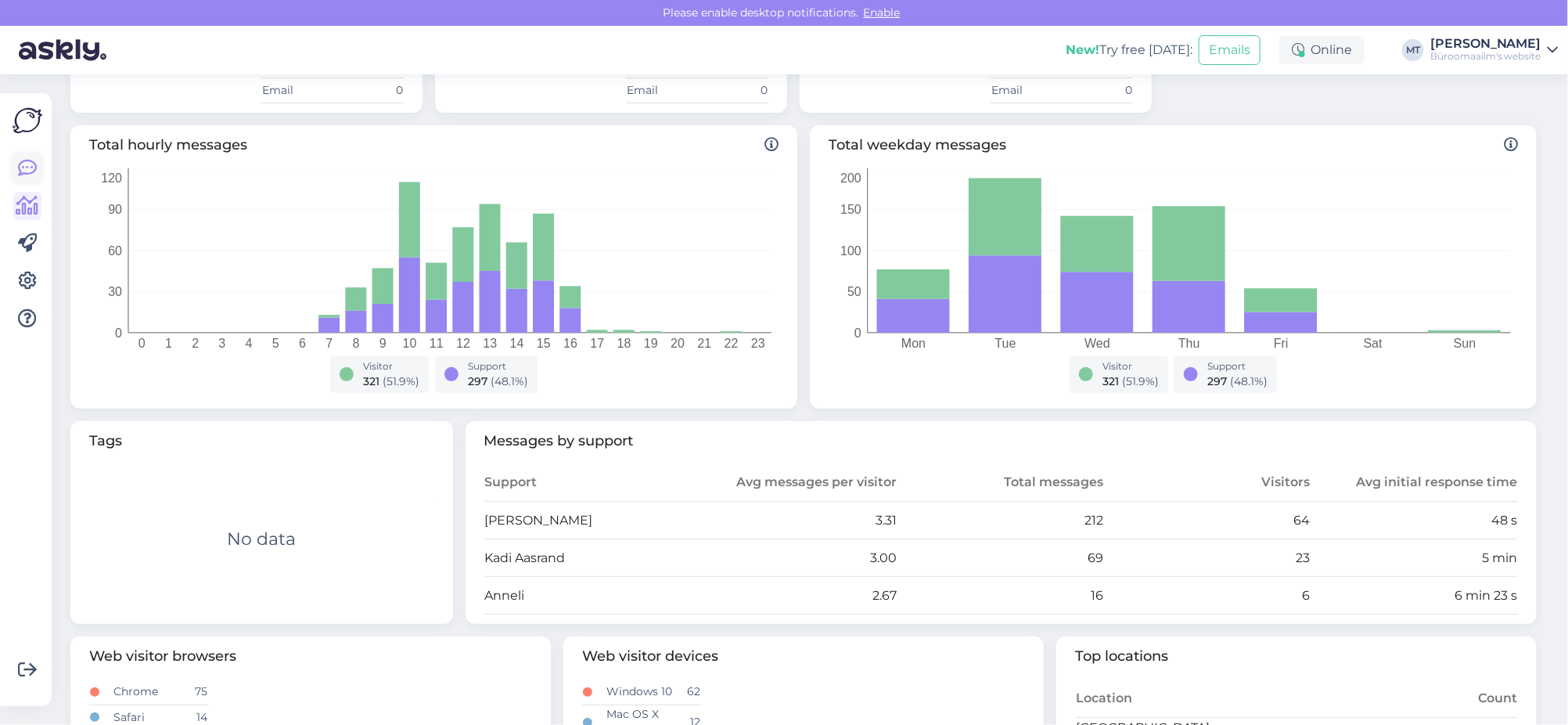
click at [23, 171] on icon at bounding box center [27, 168] width 18 height 18
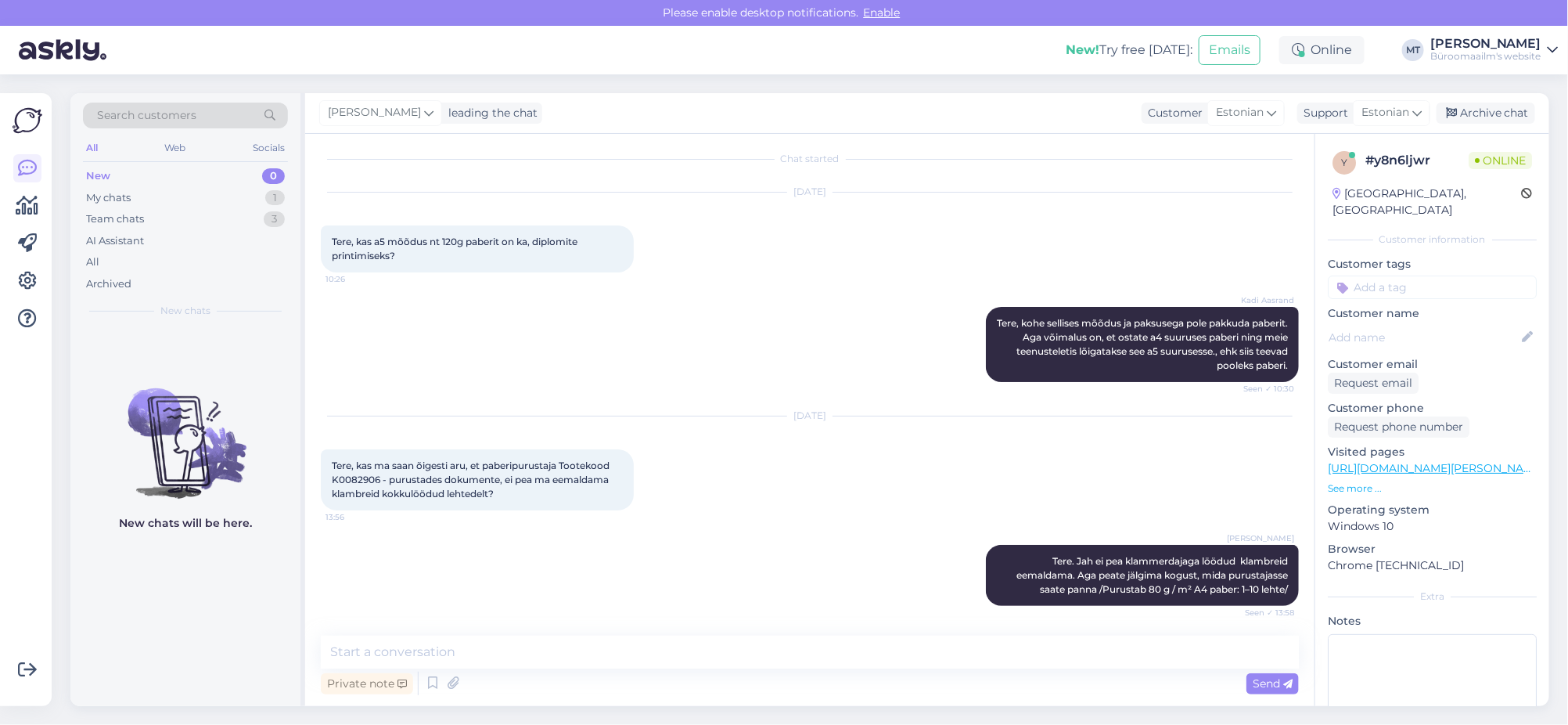
scroll to position [88, 0]
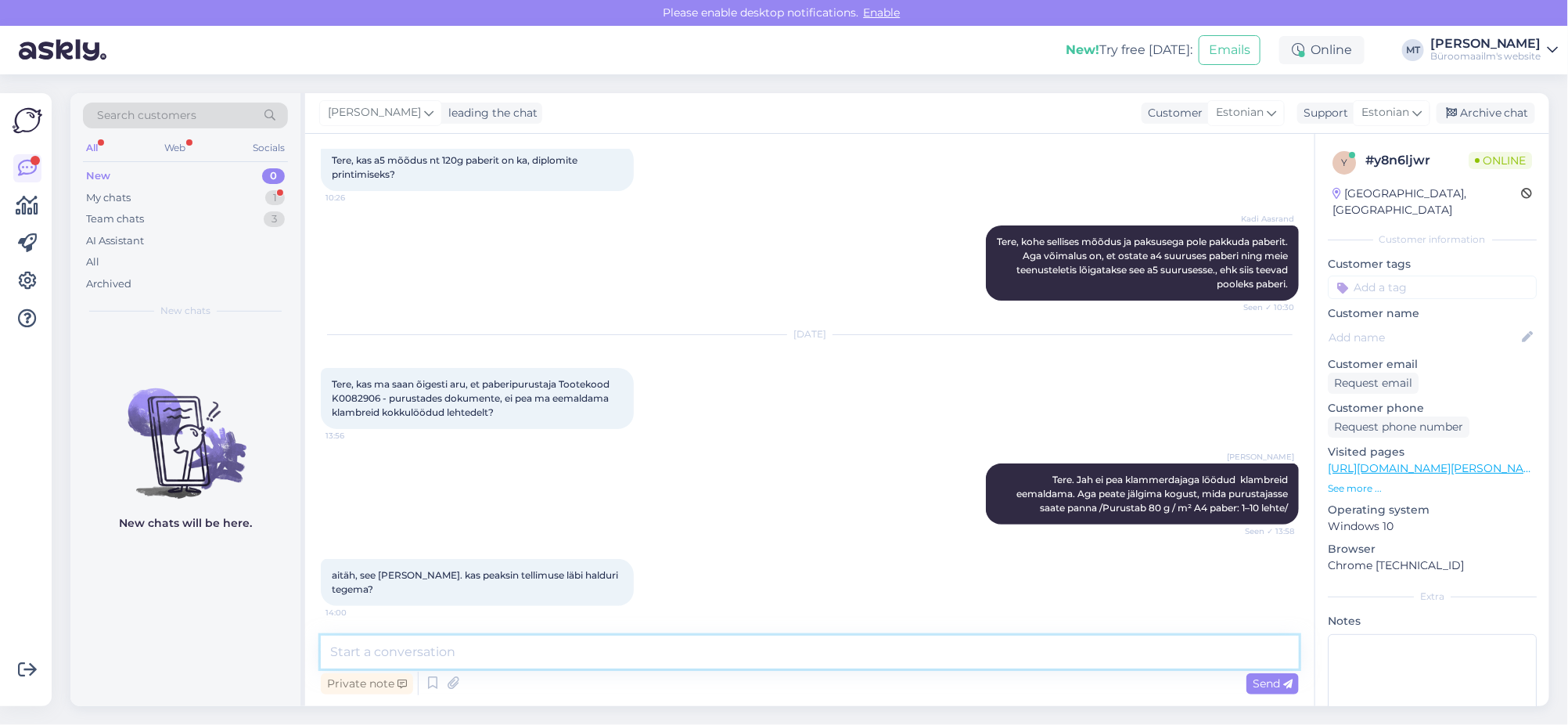
click at [449, 648] on textarea at bounding box center [809, 652] width 978 height 33
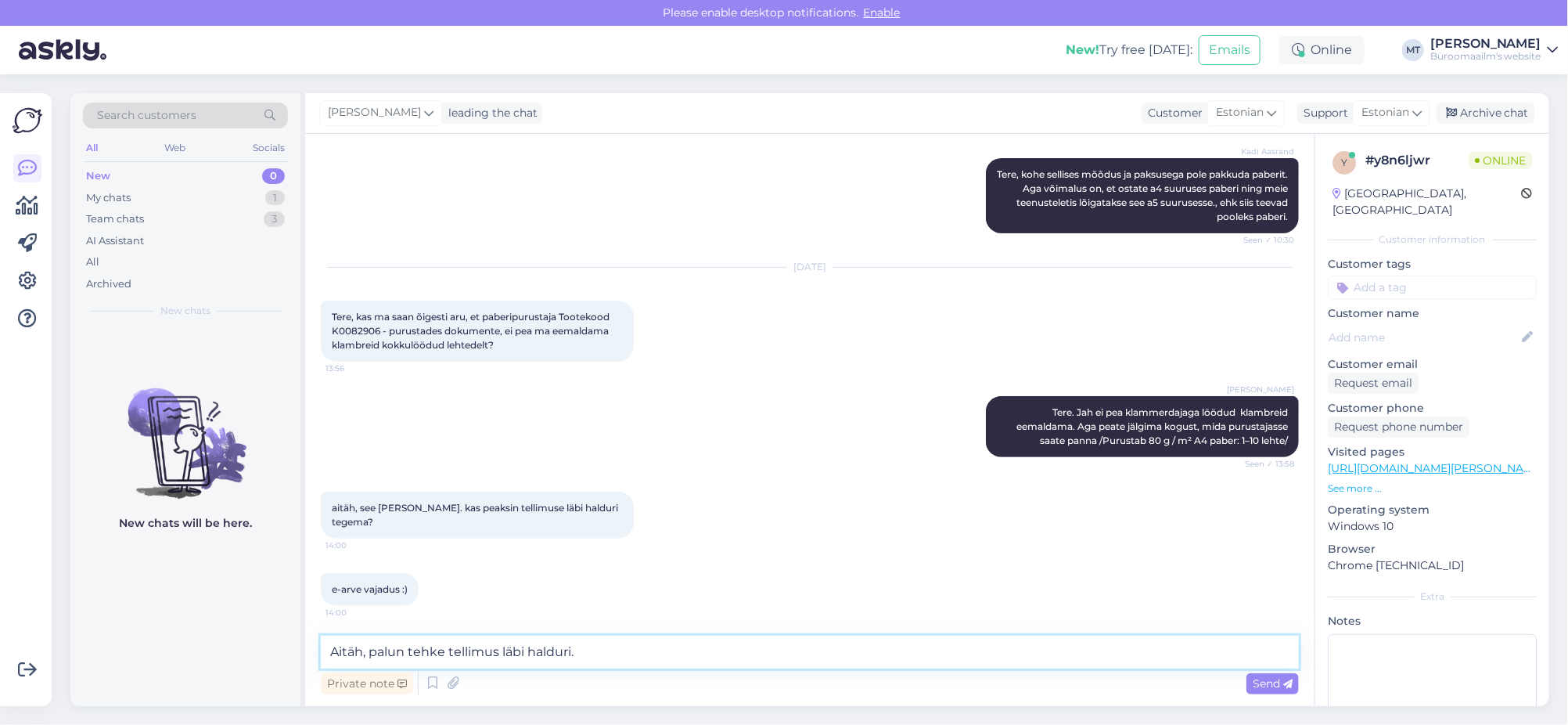
type textarea "Aitäh, palun tehke tellimus läbi halduri."
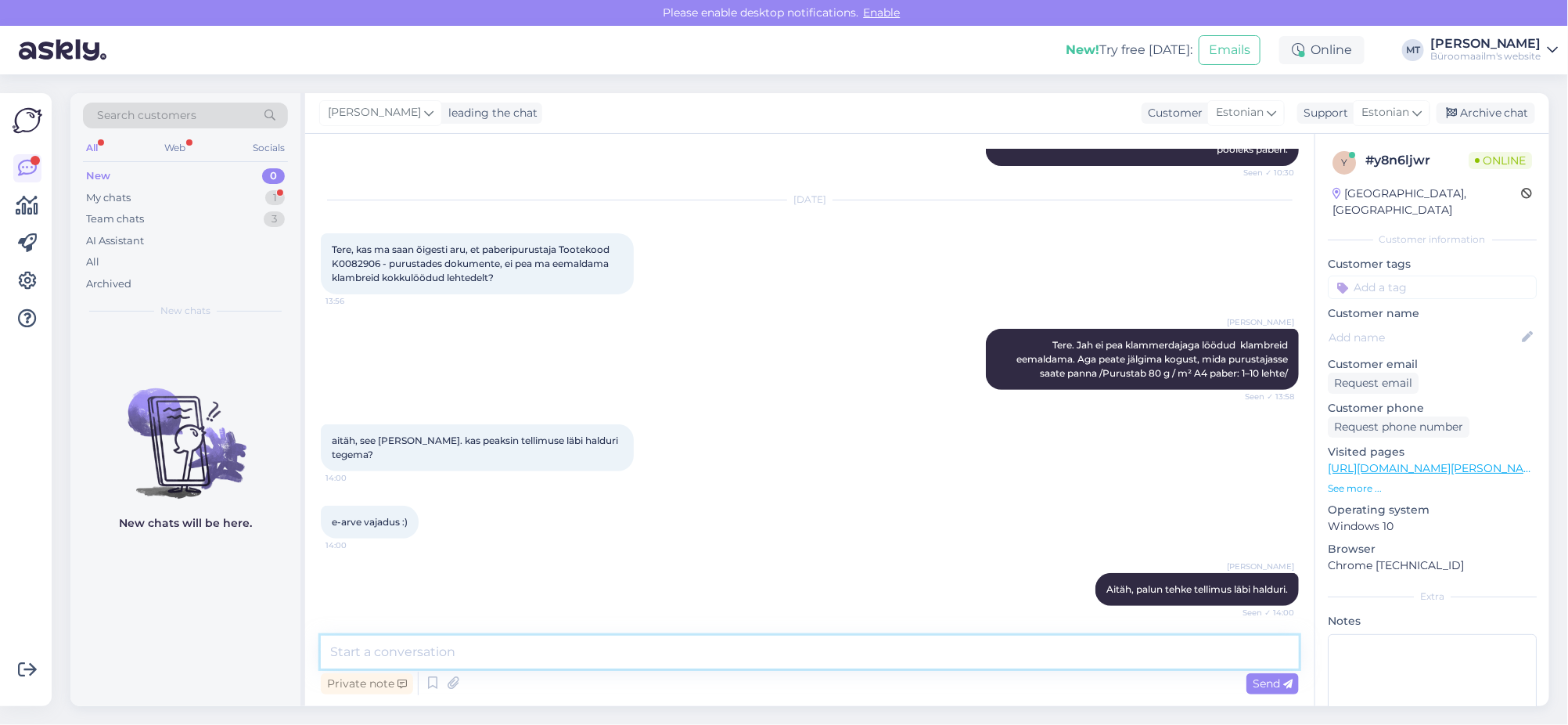
scroll to position [291, 0]
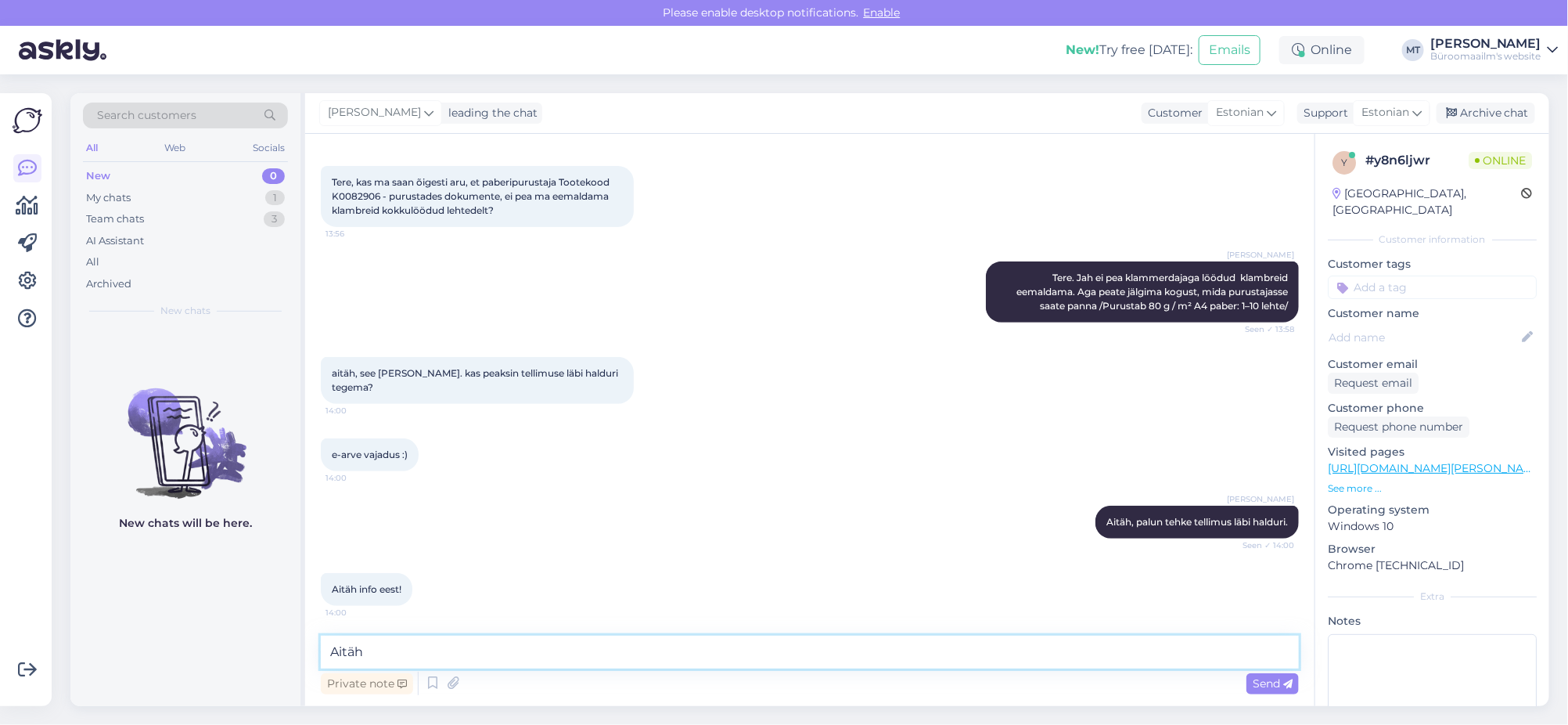
type textarea "Aitäh."
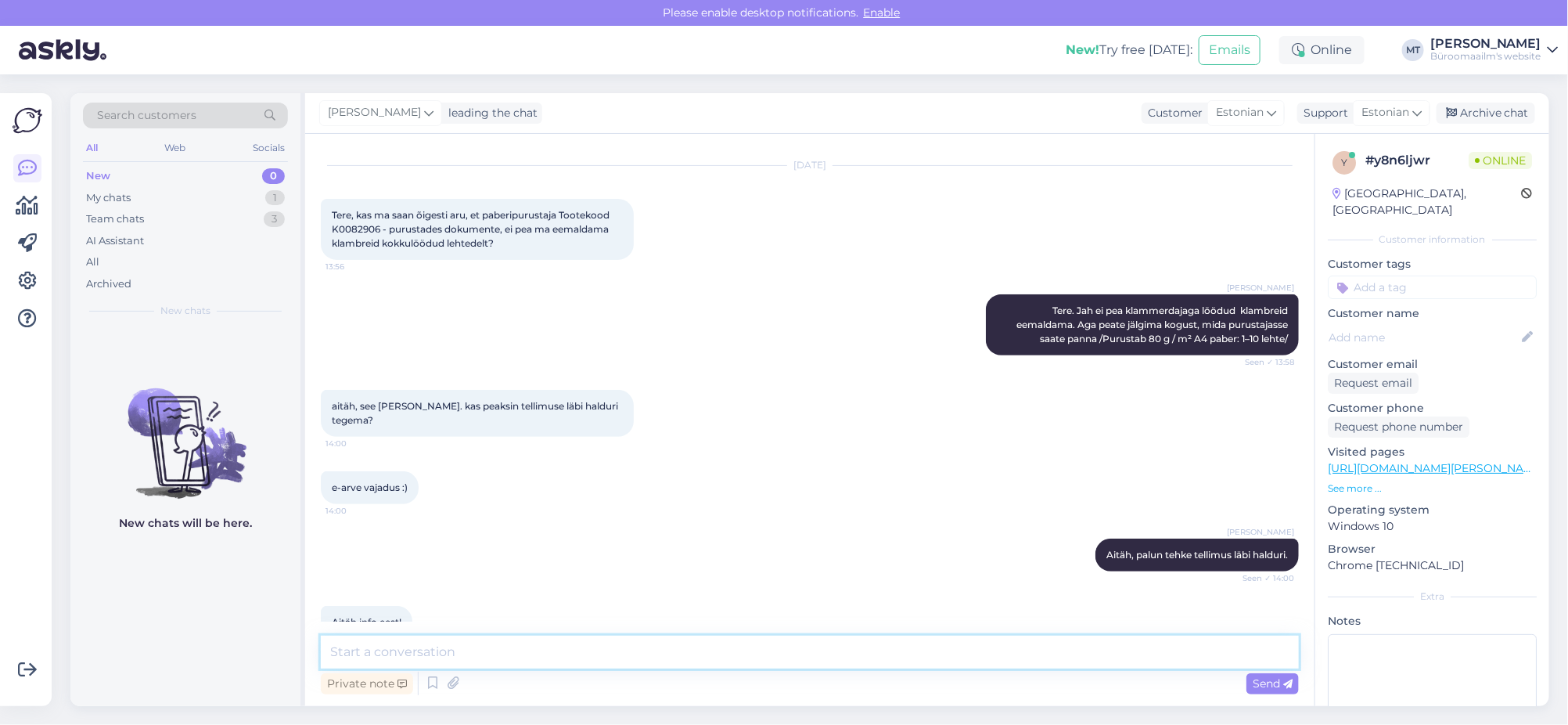
scroll to position [359, 0]
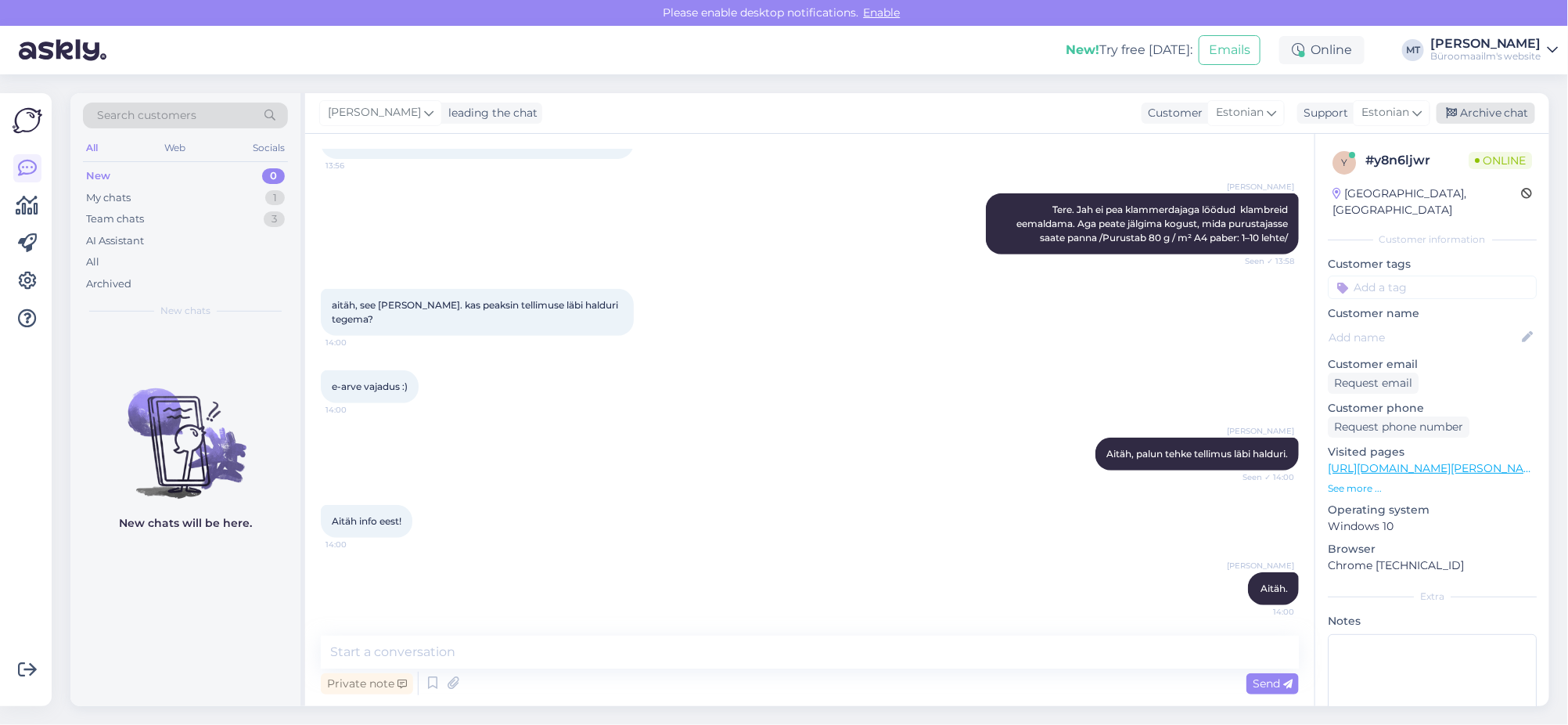
click at [1507, 112] on div "Archive chat" at bounding box center [1485, 114] width 98 height 21
